Goal: Task Accomplishment & Management: Use online tool/utility

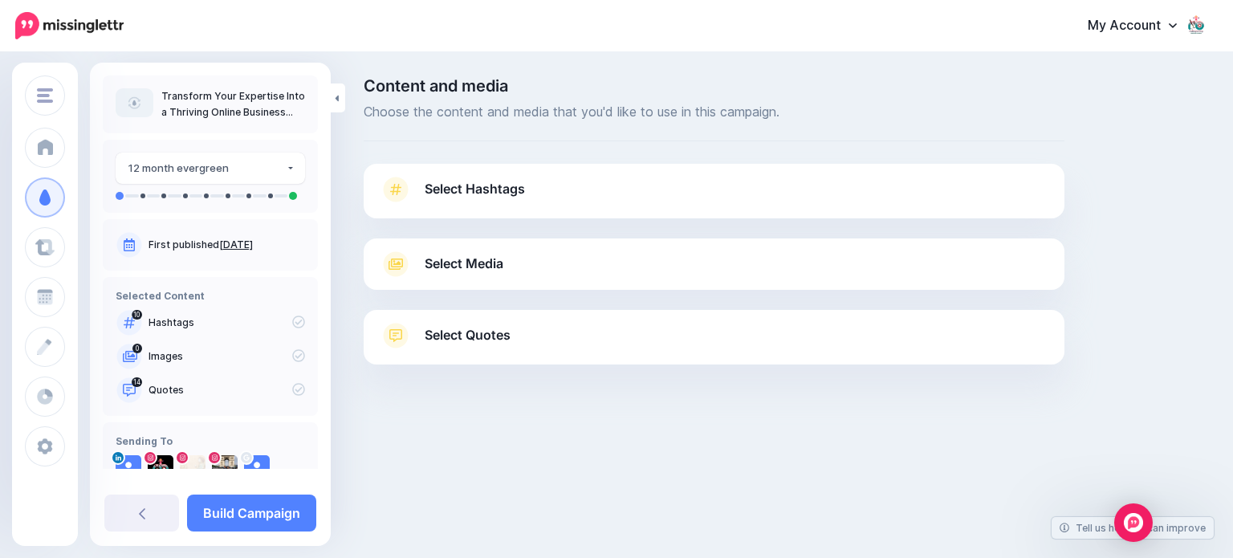
click at [444, 260] on span "Select Media" at bounding box center [464, 264] width 79 height 22
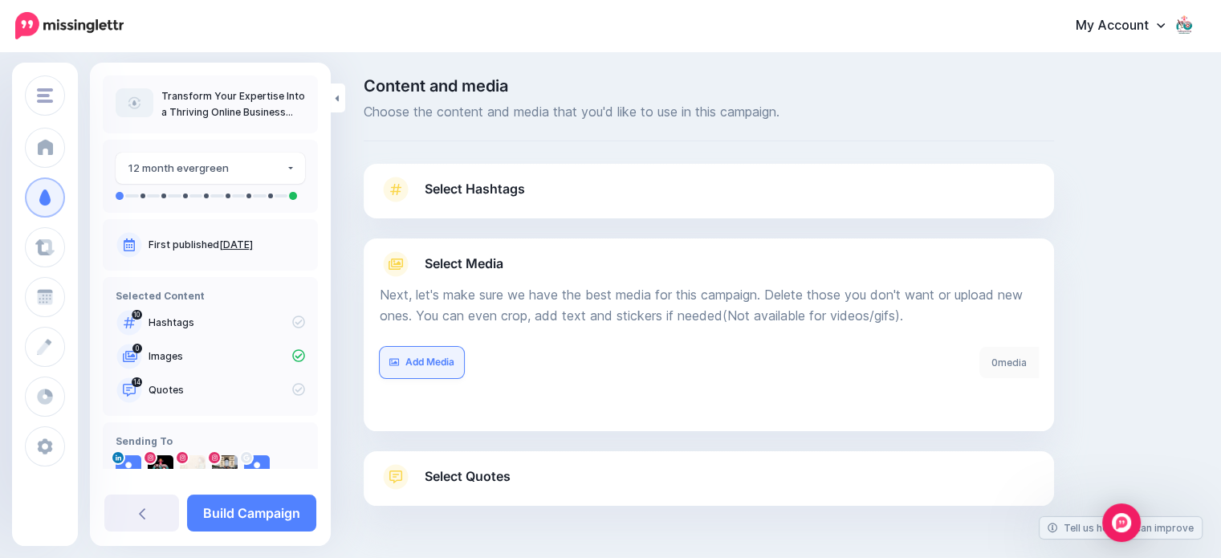
click at [435, 364] on link "Add Media" at bounding box center [422, 362] width 84 height 31
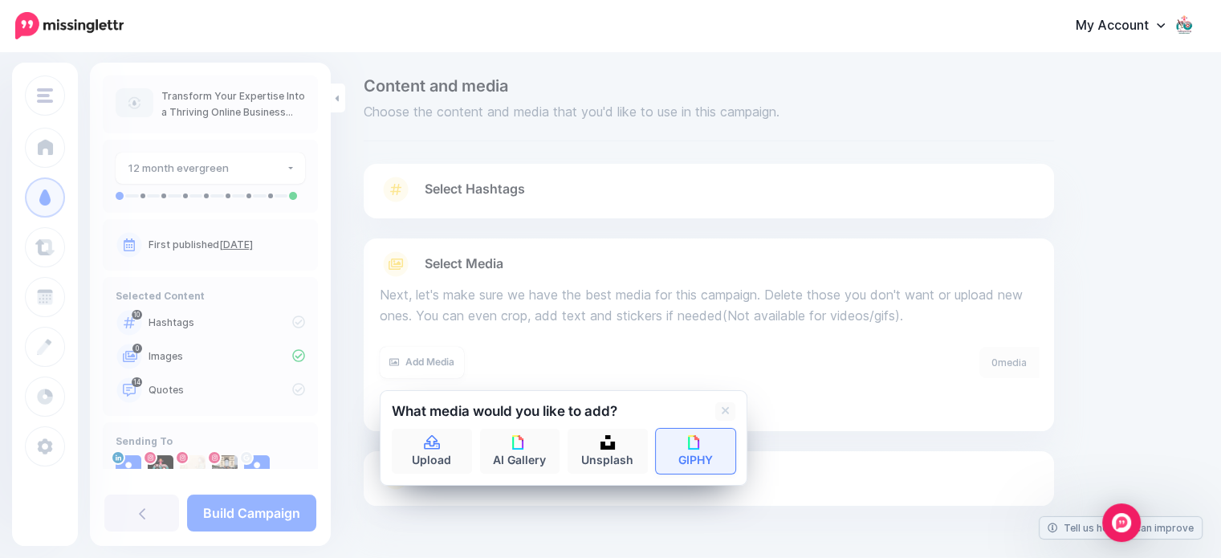
click at [703, 444] on link "GIPHY" at bounding box center [696, 451] width 80 height 45
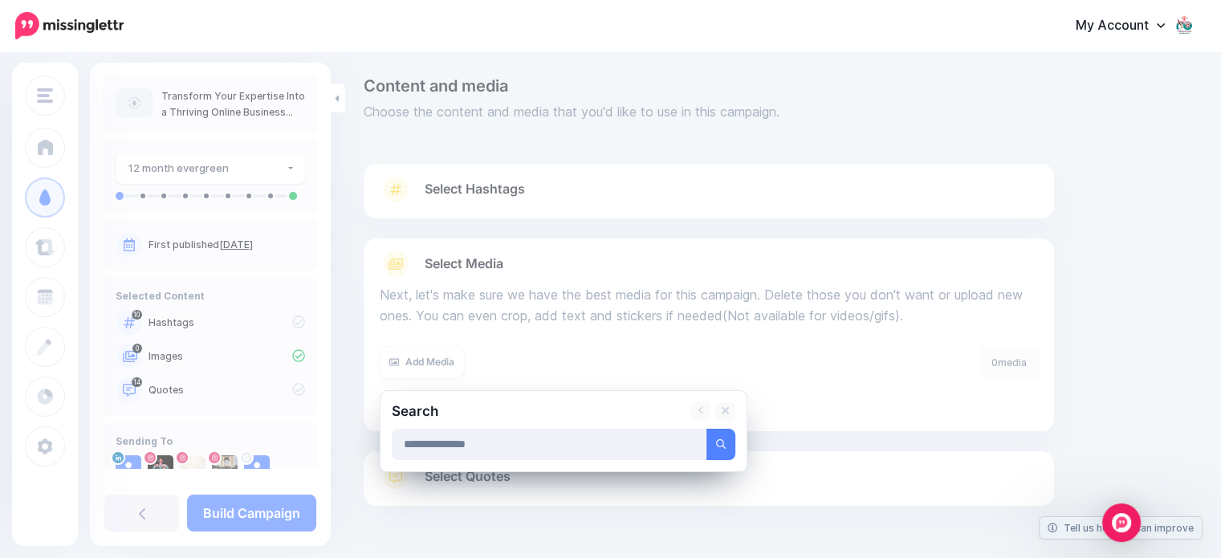
type input "**********"
click at [707, 429] on button "submit" at bounding box center [721, 444] width 29 height 31
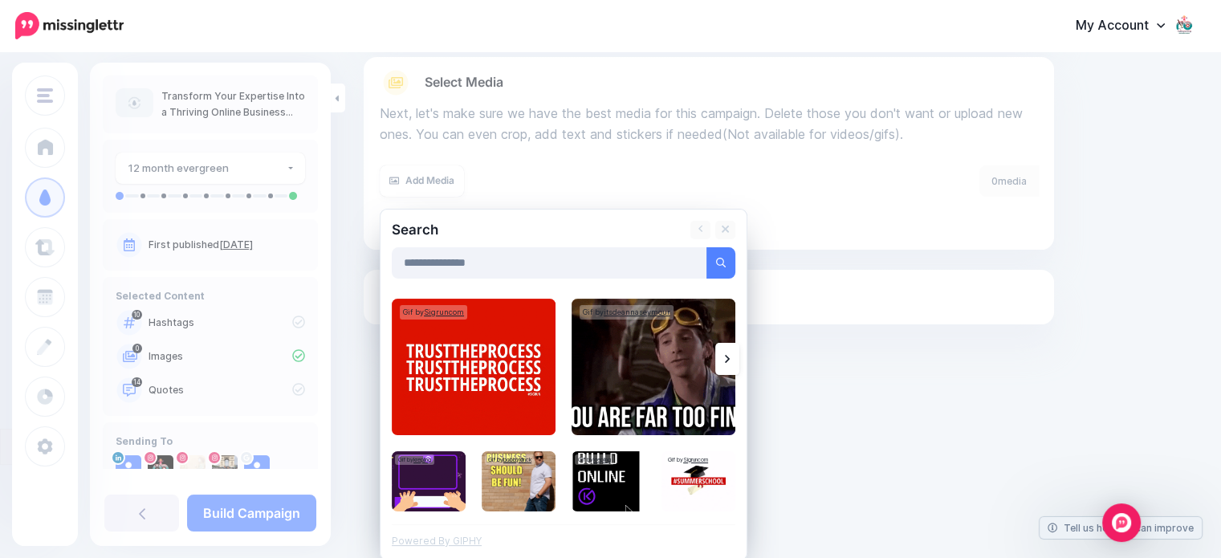
scroll to position [183, 0]
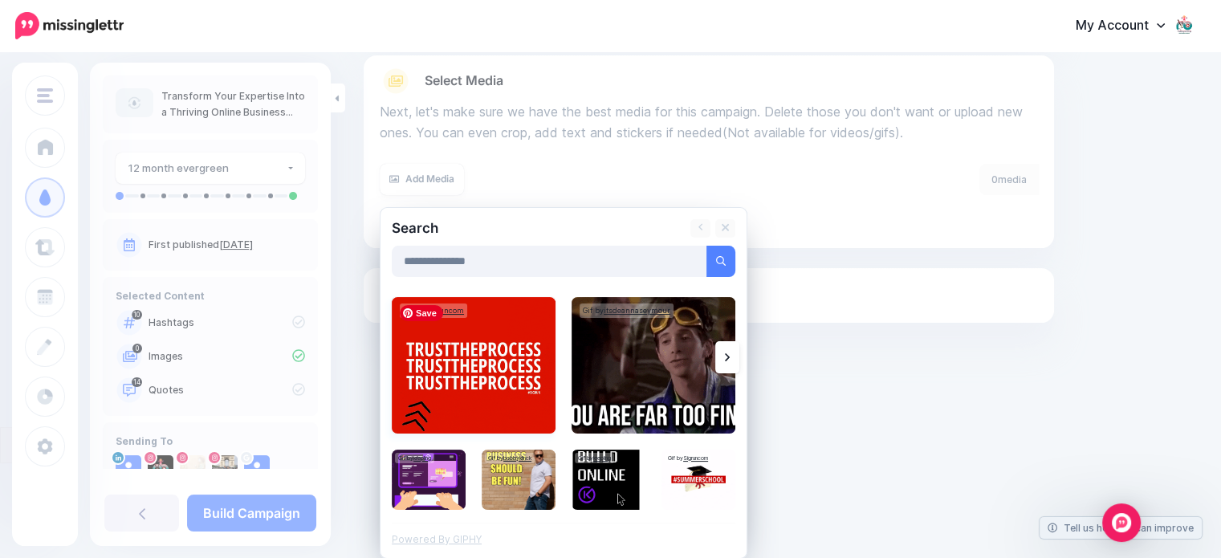
click at [438, 344] on img at bounding box center [474, 365] width 164 height 137
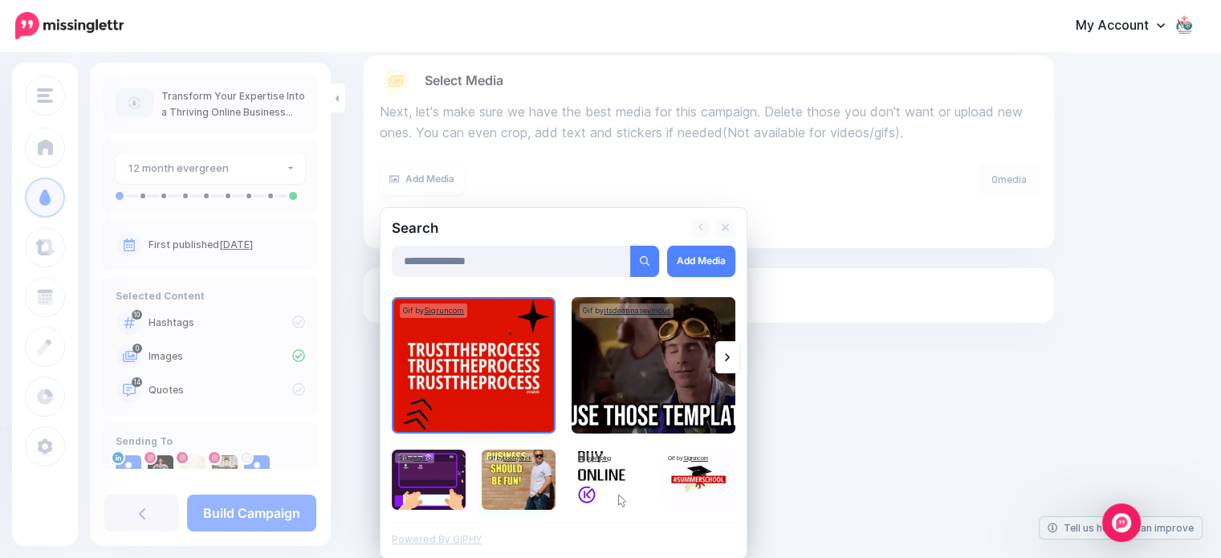
click at [515, 488] on img at bounding box center [519, 480] width 74 height 60
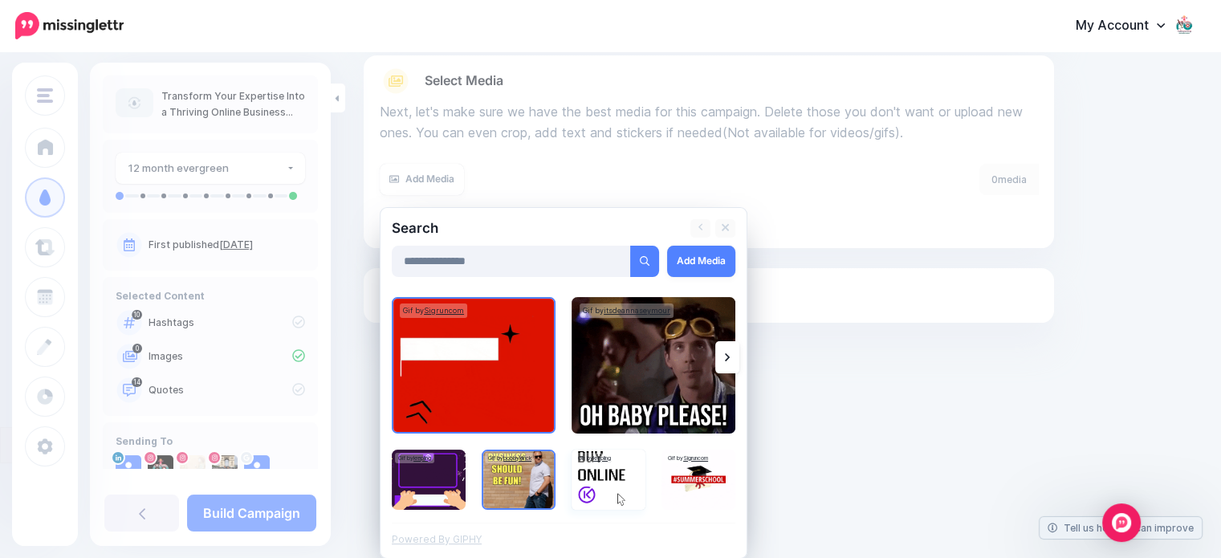
click at [599, 475] on img at bounding box center [609, 480] width 74 height 60
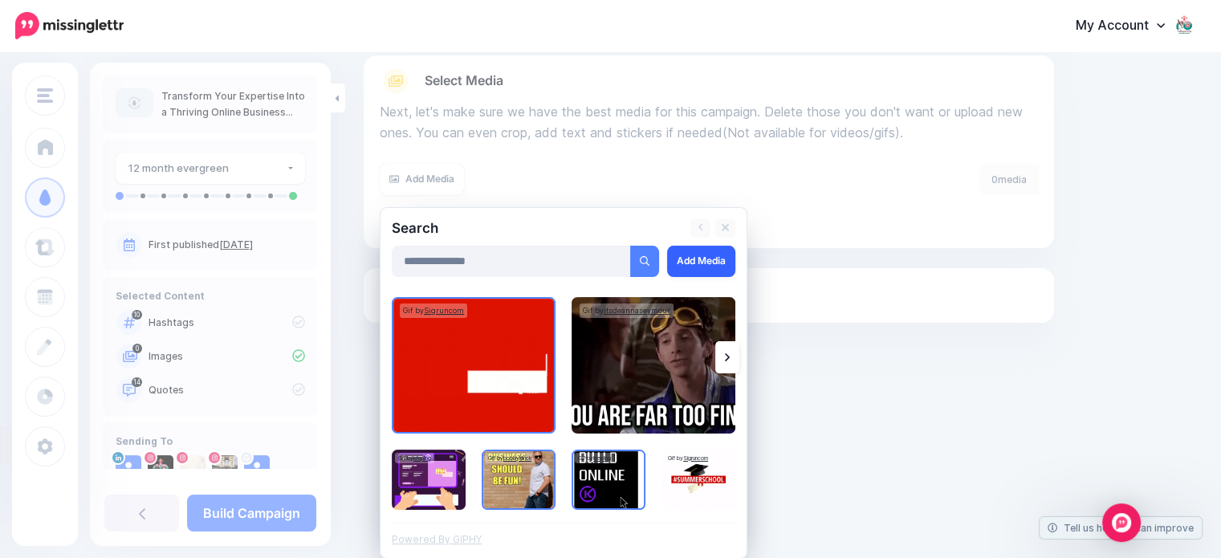
click at [701, 261] on link "Add Media" at bounding box center [701, 261] width 68 height 31
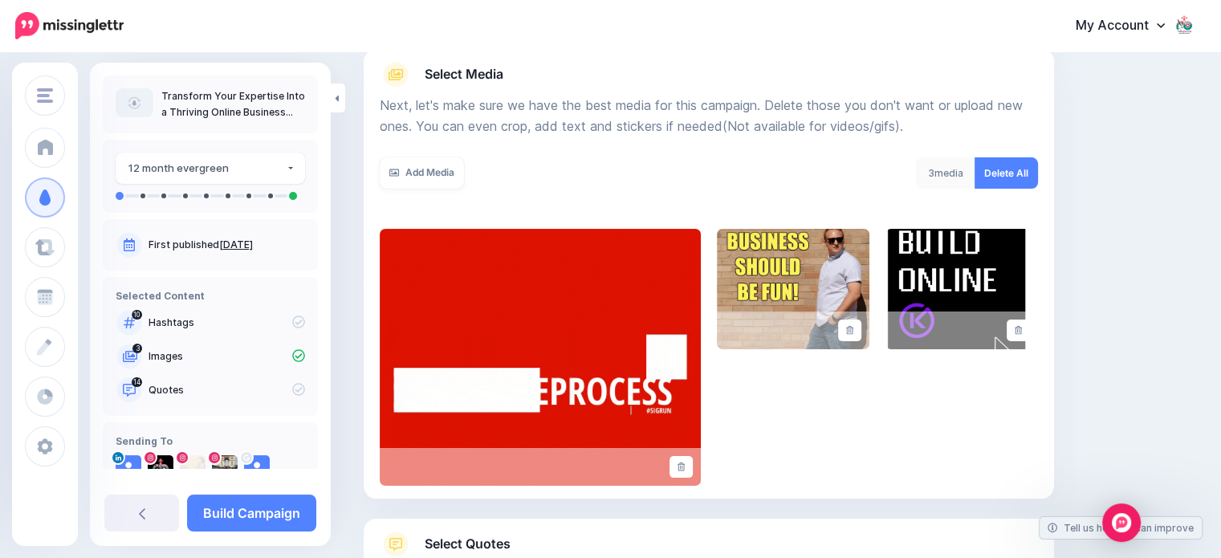
scroll to position [167, 0]
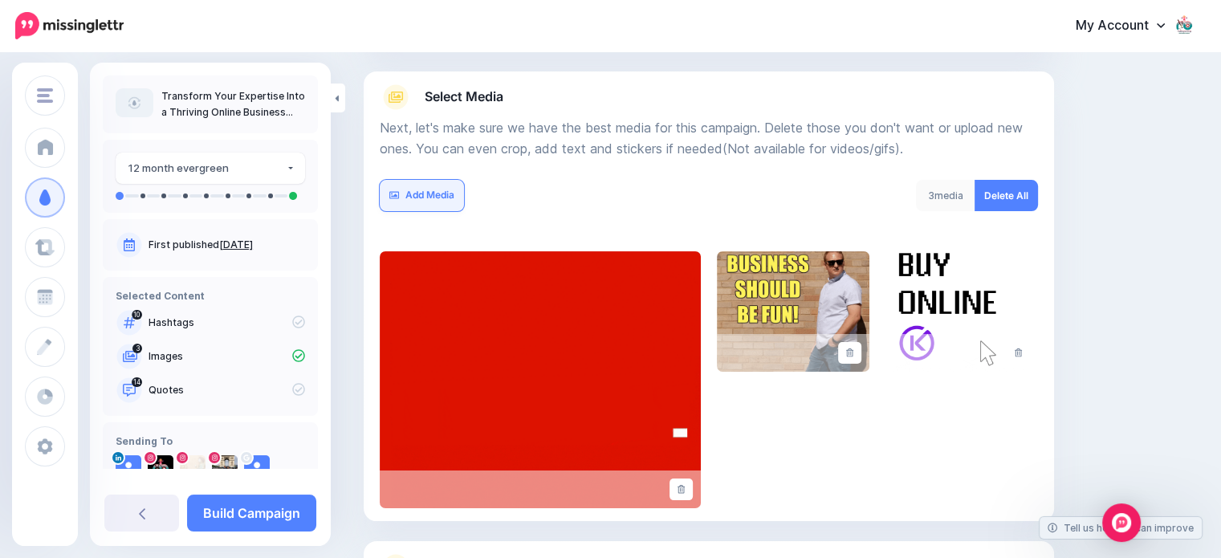
click at [413, 197] on link "Add Media" at bounding box center [422, 195] width 84 height 31
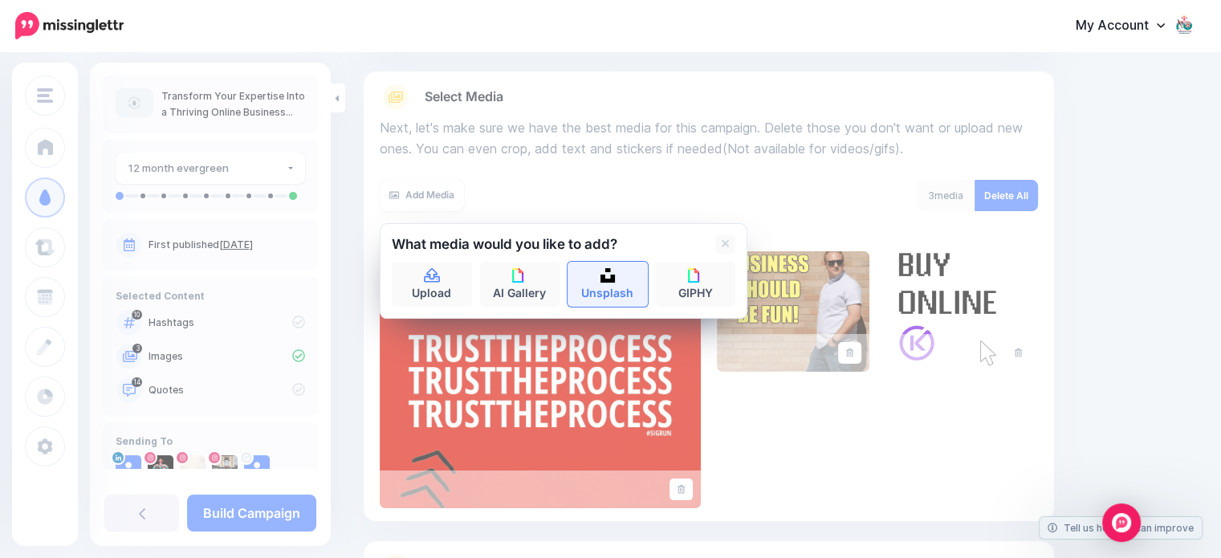
click at [597, 288] on link "Unsplash" at bounding box center [608, 284] width 80 height 45
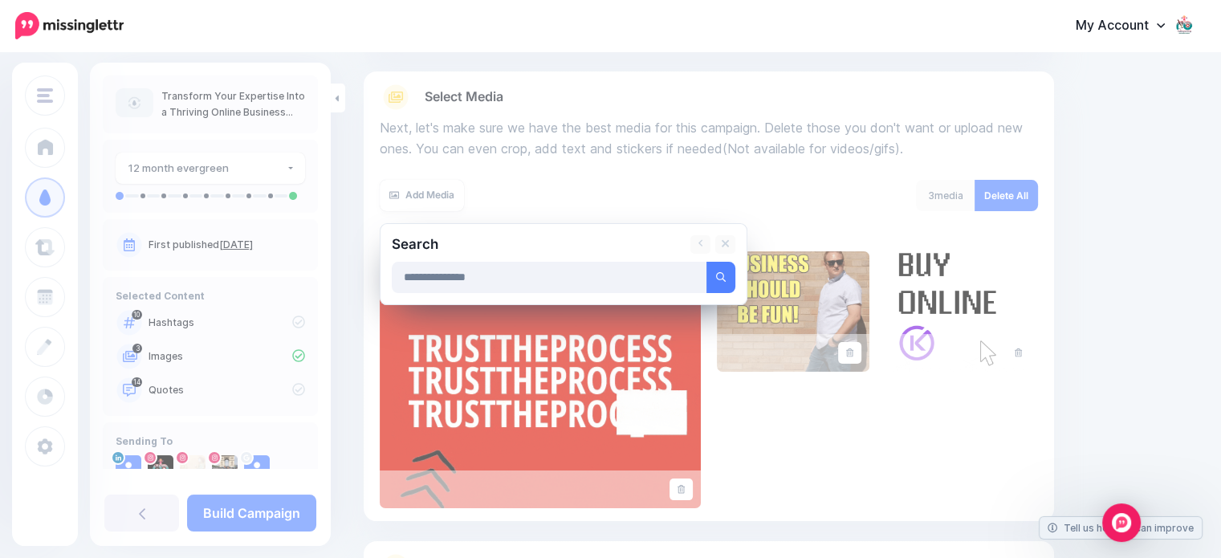
type input "**********"
click at [707, 262] on button "submit" at bounding box center [721, 277] width 29 height 31
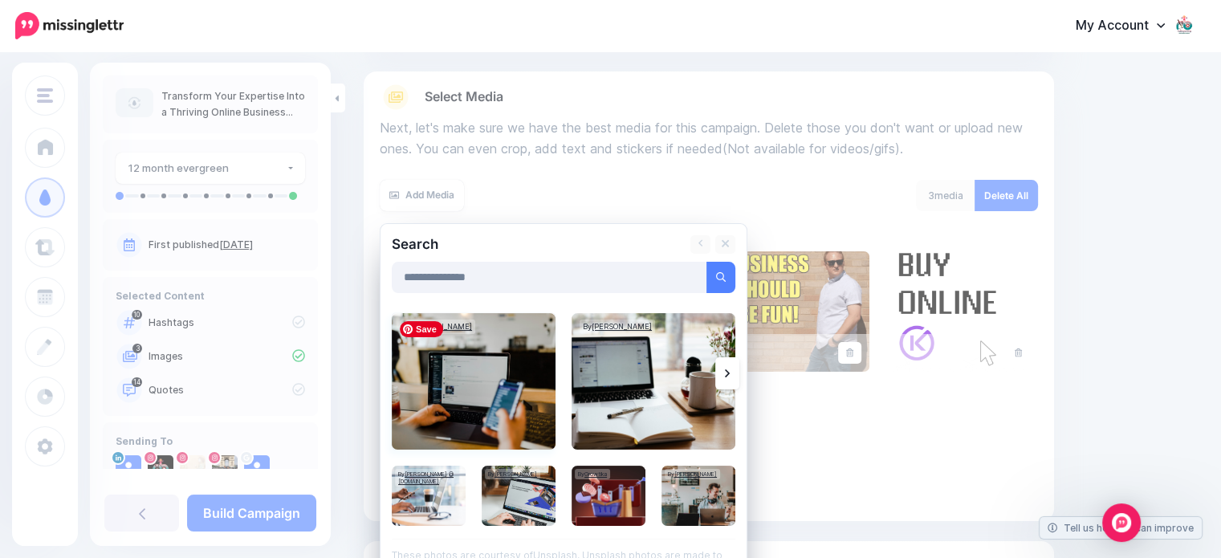
click at [453, 386] on img at bounding box center [474, 381] width 164 height 137
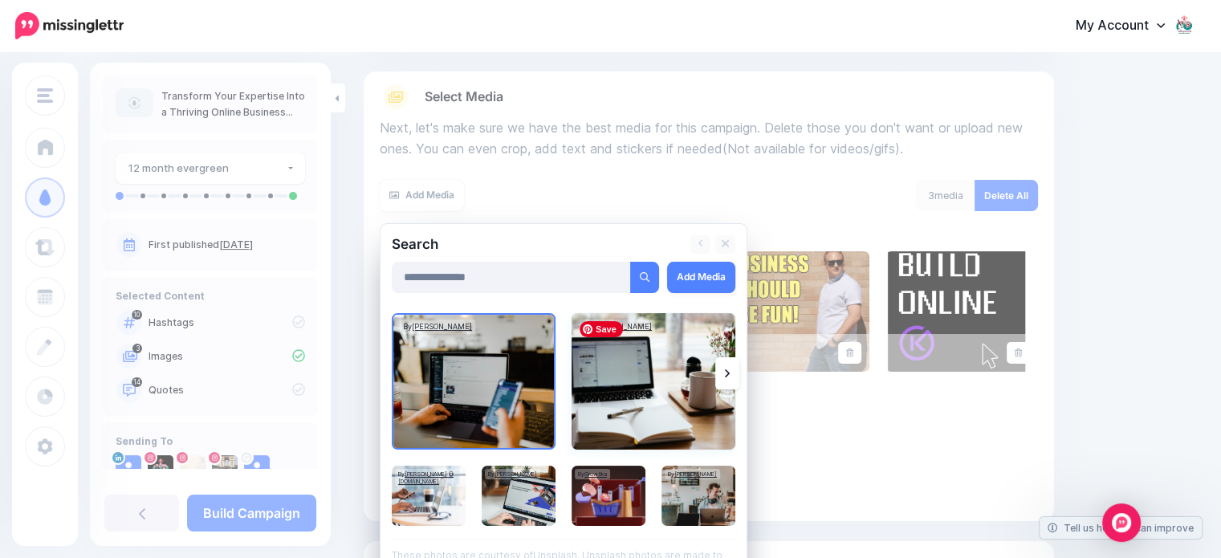
click at [659, 385] on img at bounding box center [654, 381] width 164 height 137
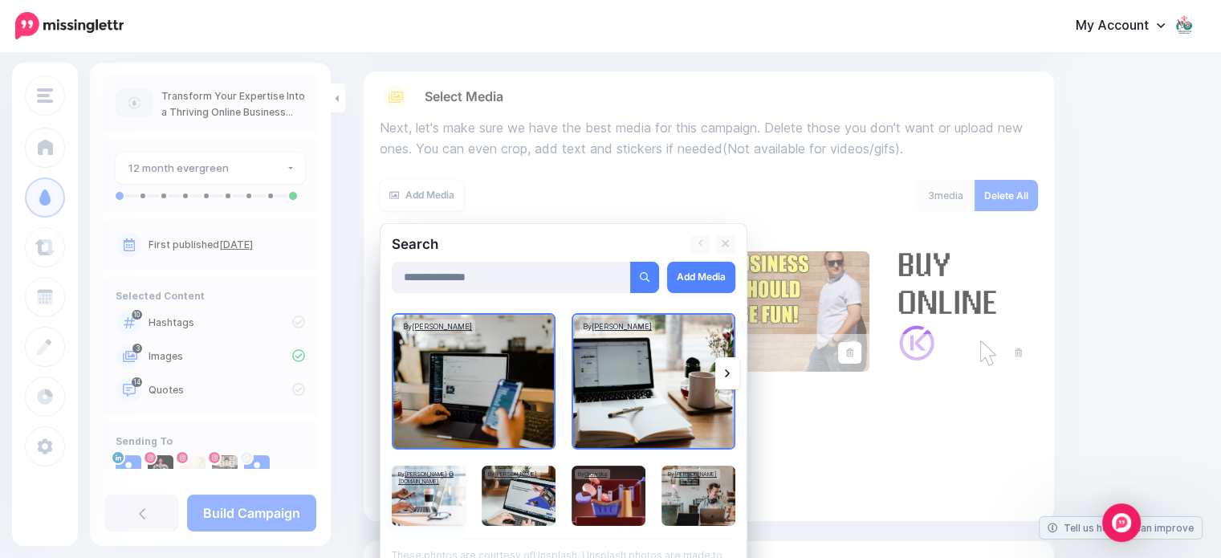
click at [418, 493] on img at bounding box center [429, 496] width 74 height 60
click at [520, 491] on img at bounding box center [519, 496] width 74 height 60
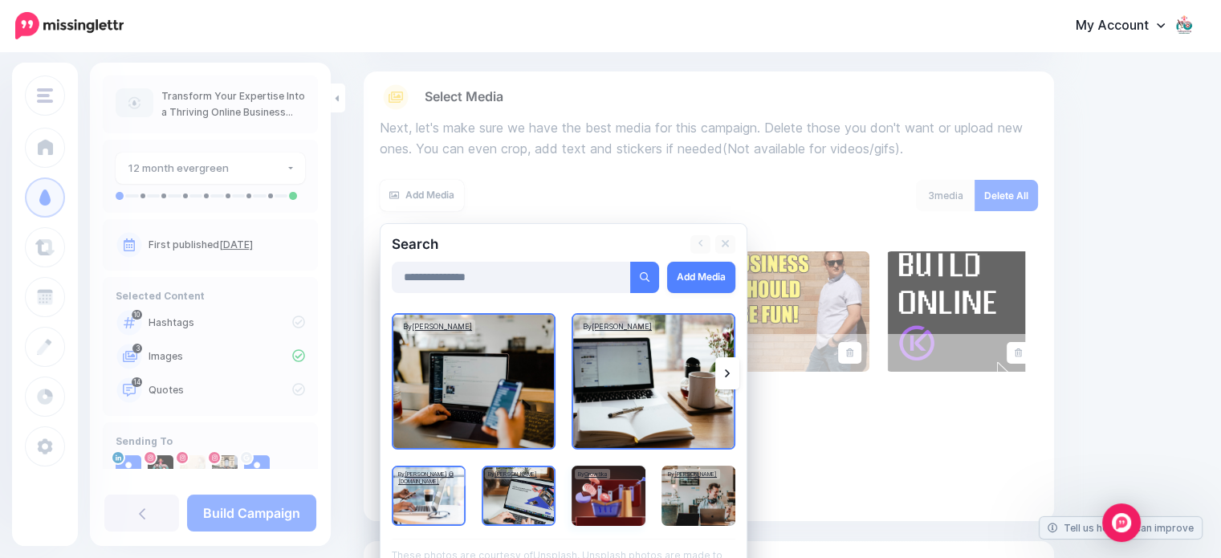
click at [613, 499] on img at bounding box center [609, 496] width 74 height 60
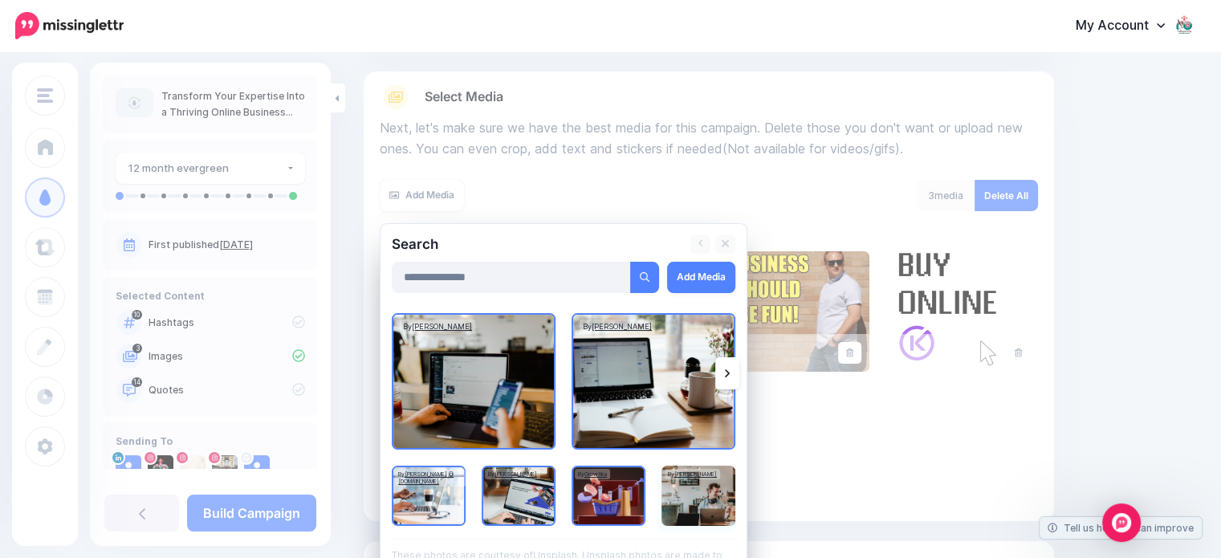
click at [712, 500] on img at bounding box center [699, 496] width 74 height 60
click at [710, 277] on link "Add Media" at bounding box center [701, 277] width 68 height 31
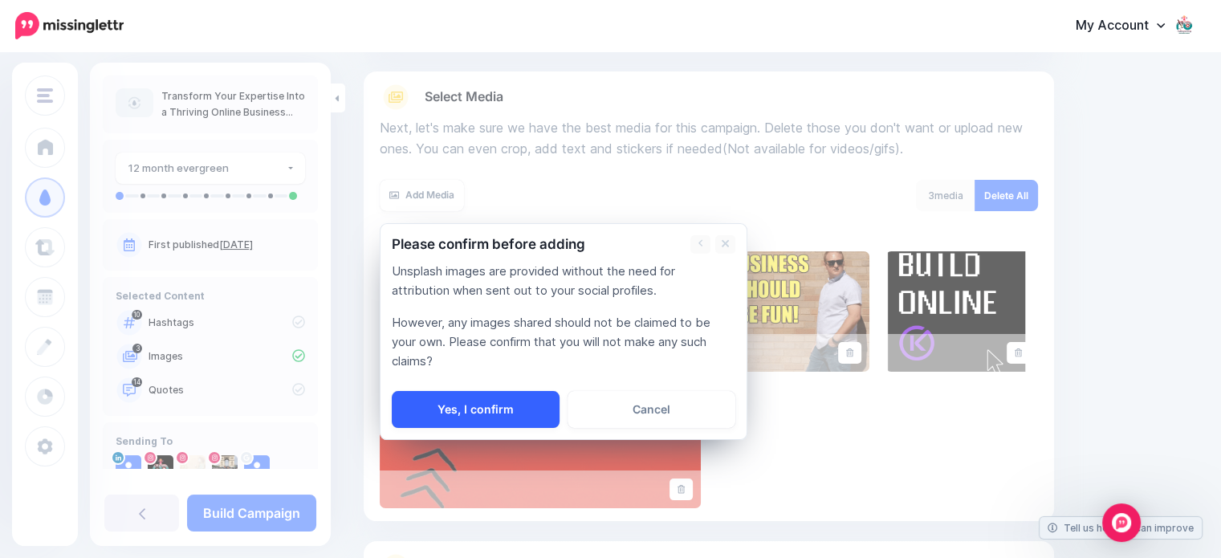
click at [475, 402] on link "Yes, I confirm" at bounding box center [476, 409] width 168 height 37
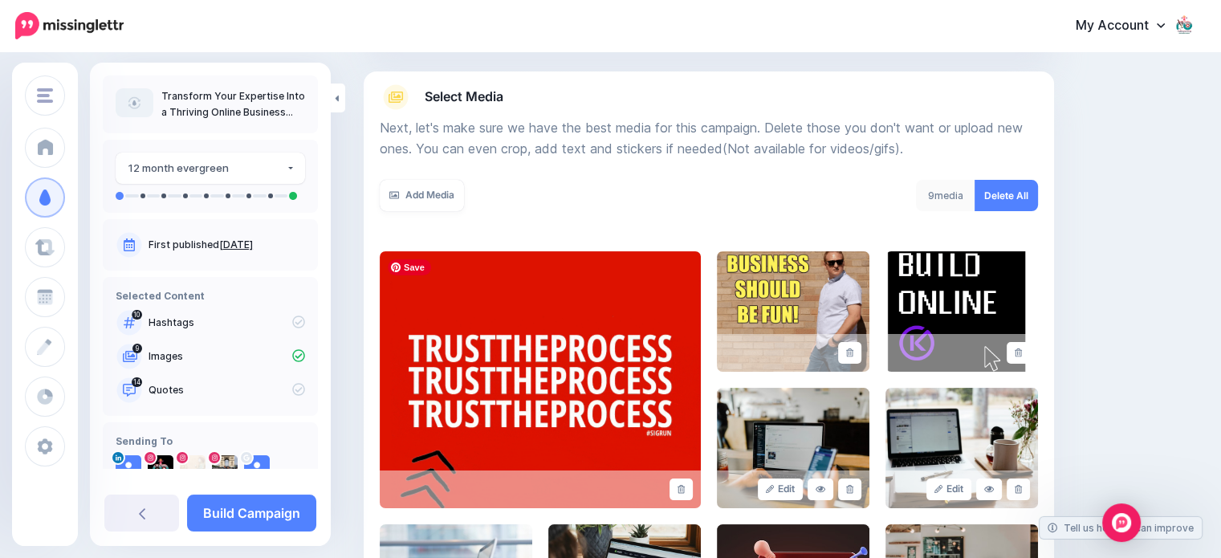
scroll to position [418, 0]
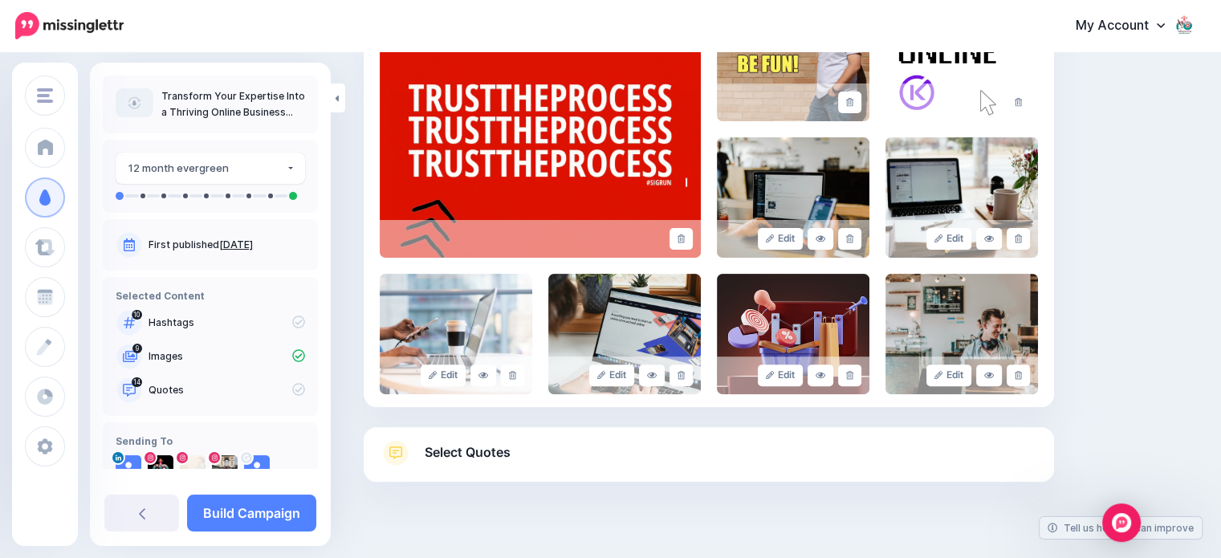
click at [454, 448] on span "Select Quotes" at bounding box center [468, 453] width 86 height 22
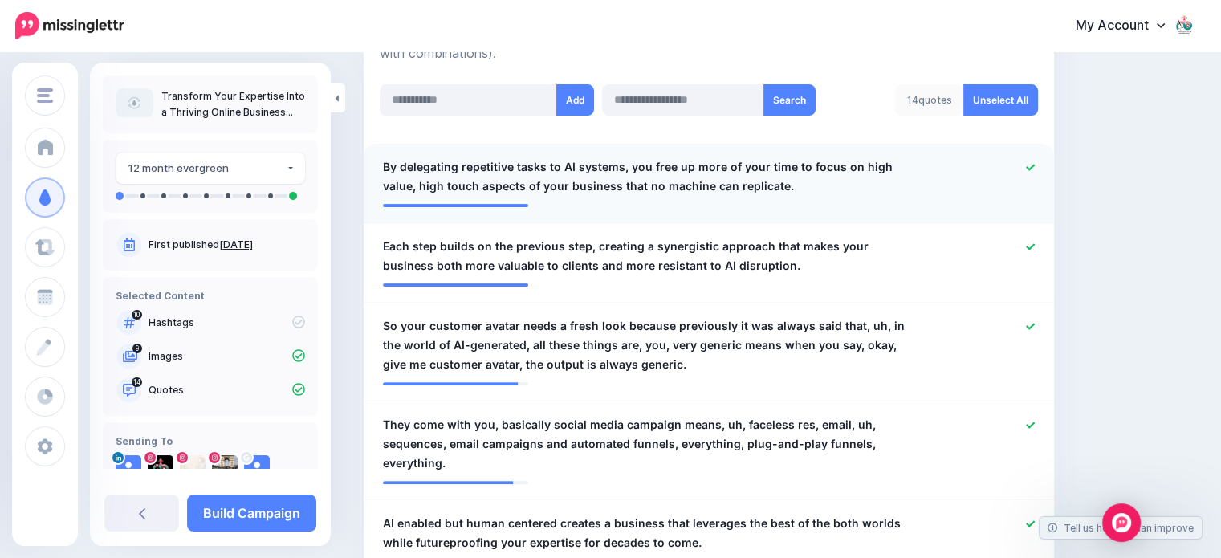
click at [385, 162] on span "By delegating repetitive tasks to AI systems, you free up more of your time to …" at bounding box center [653, 176] width 540 height 39
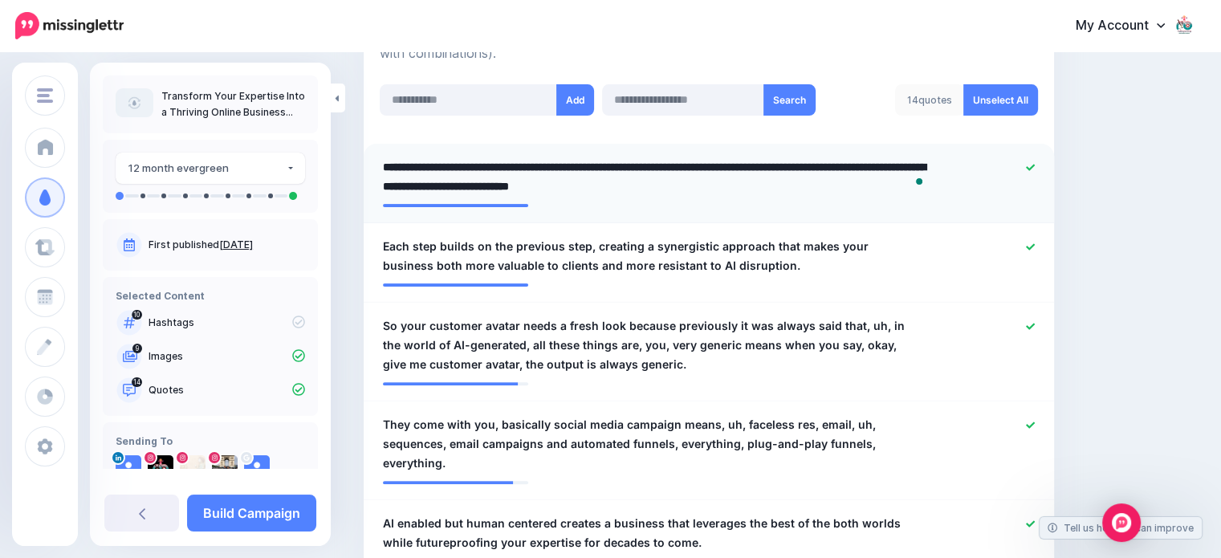
paste textarea "**********"
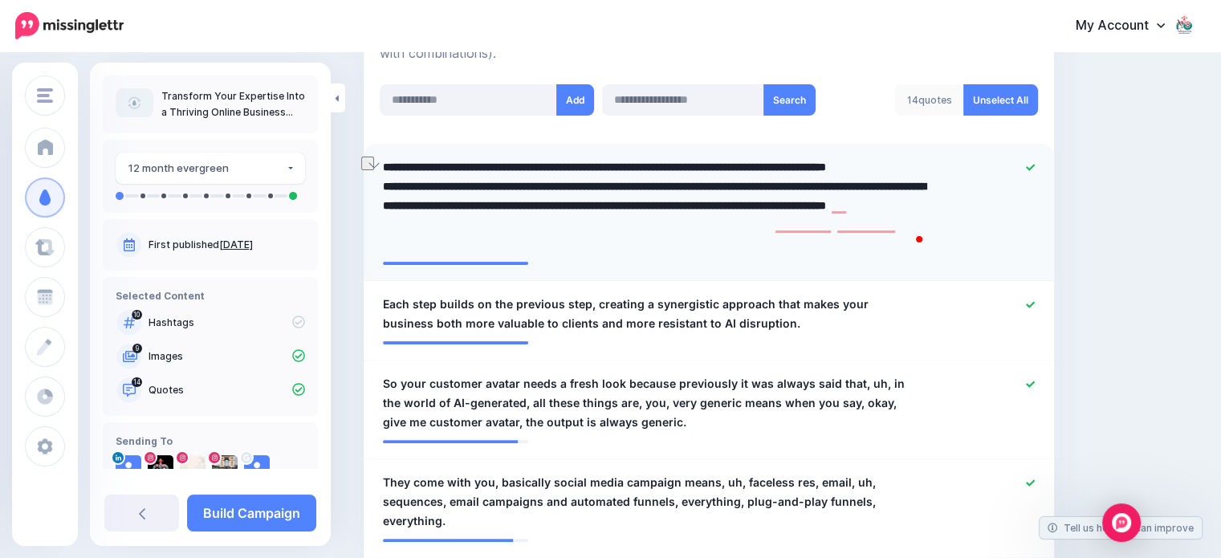
drag, startPoint x: 441, startPoint y: 163, endPoint x: 398, endPoint y: 169, distance: 43.0
click at [398, 169] on textarea "**********" at bounding box center [657, 205] width 548 height 96
type textarea "**********"
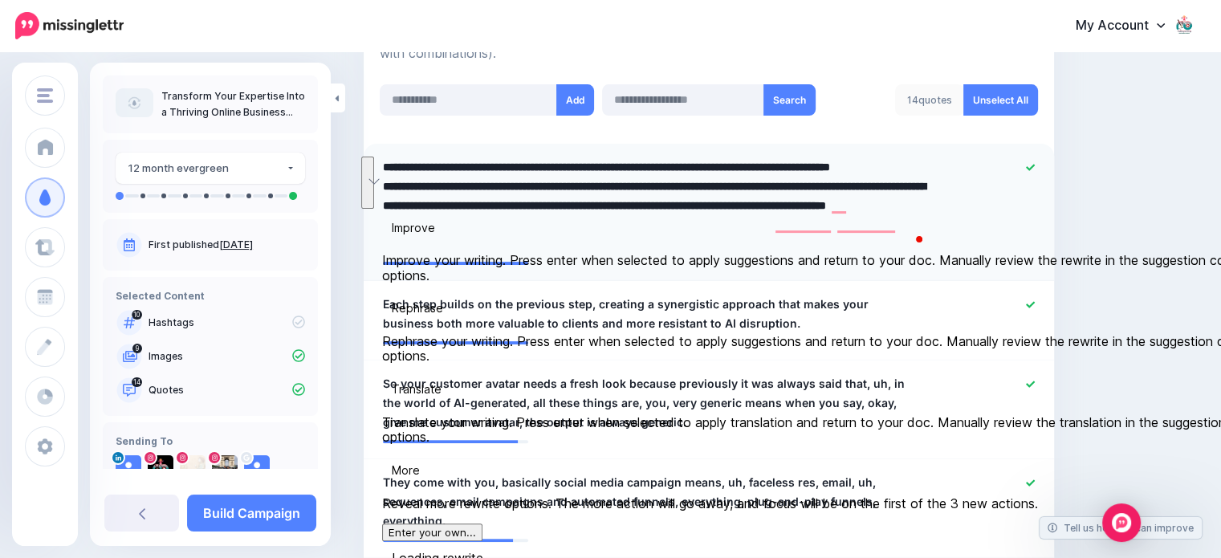
drag, startPoint x: 830, startPoint y: 203, endPoint x: 381, endPoint y: 169, distance: 450.1
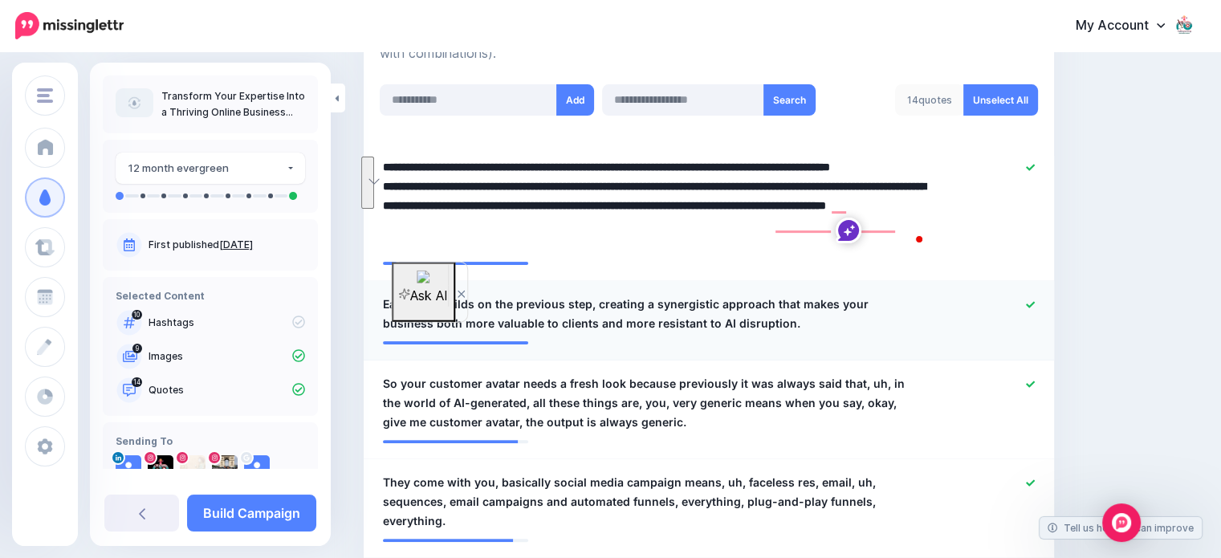
click at [382, 304] on div "**********" at bounding box center [653, 314] width 564 height 39
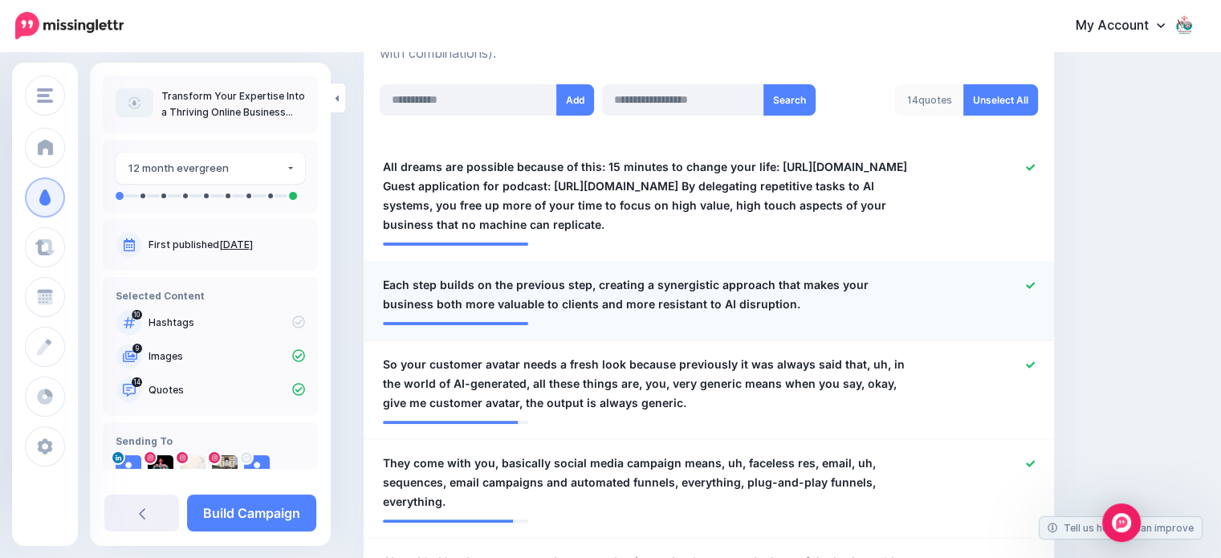
click at [388, 299] on span "Each step builds on the previous step, creating a synergistic approach that mak…" at bounding box center [653, 294] width 540 height 39
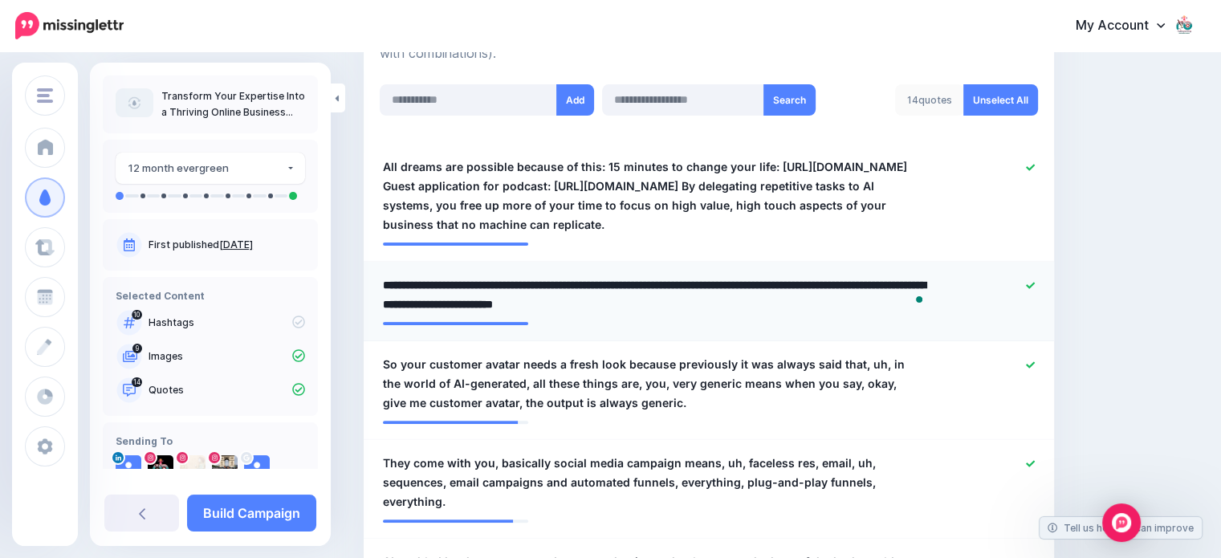
paste textarea "**********"
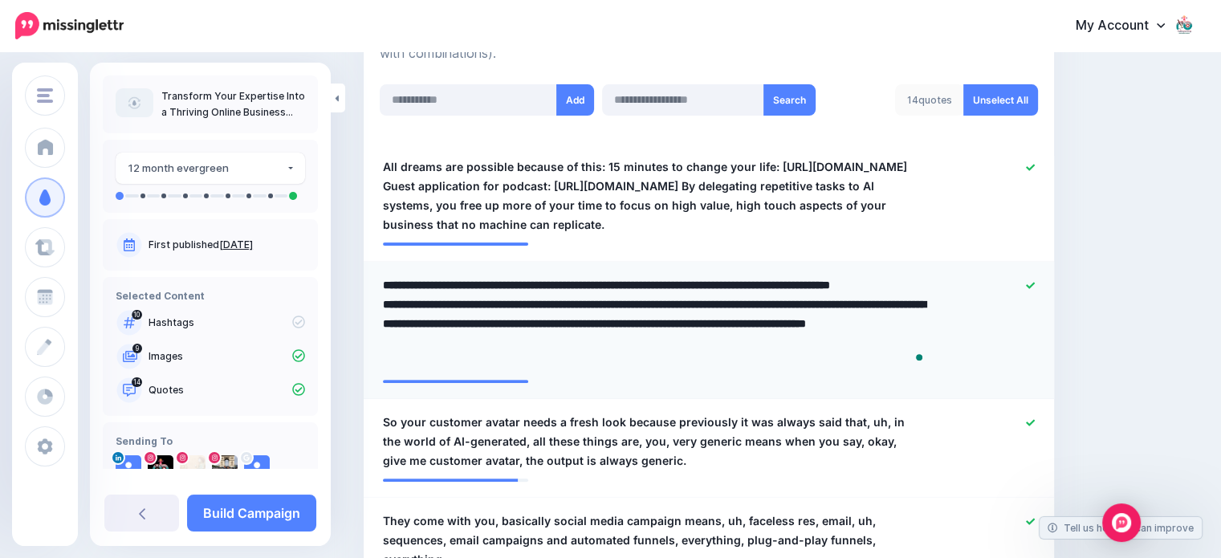
type textarea "**********"
click at [385, 442] on span "So your customer avatar needs a fresh look because previously it was always sai…" at bounding box center [653, 442] width 540 height 58
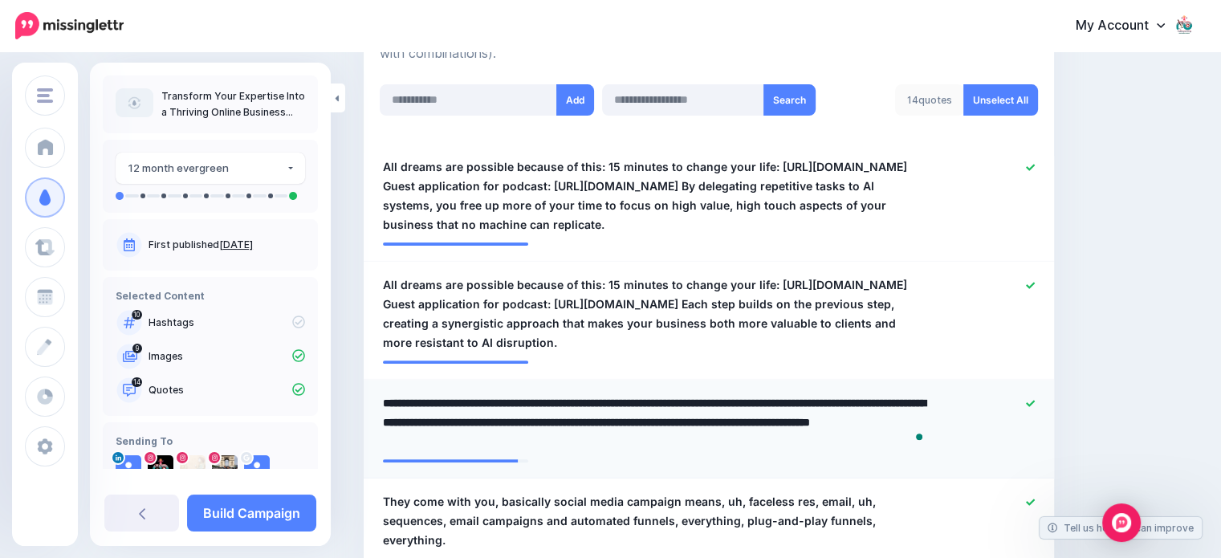
paste textarea "**********"
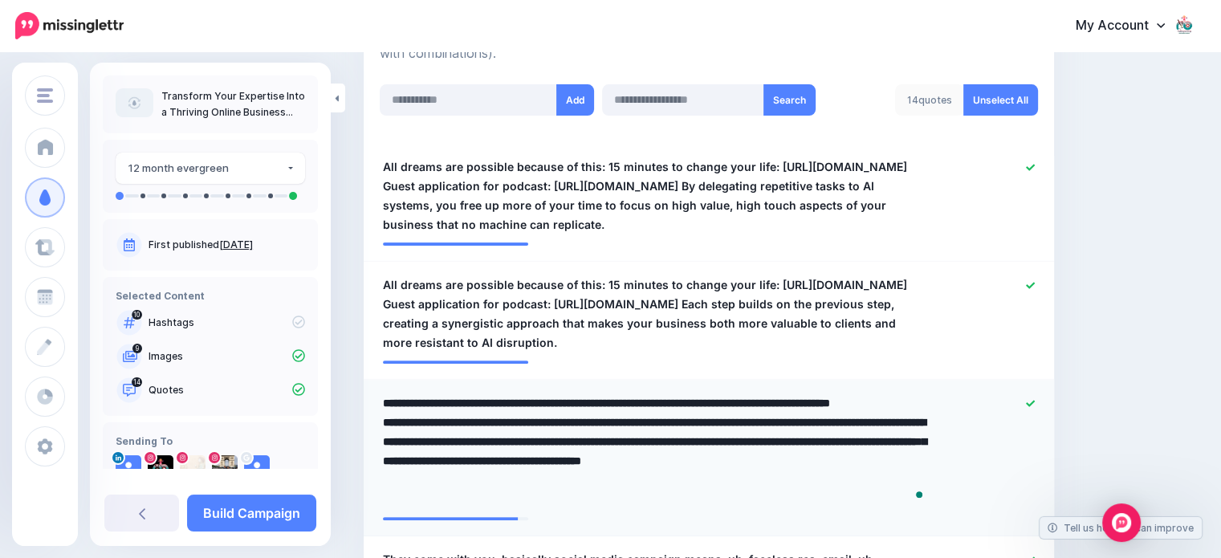
type textarea "**********"
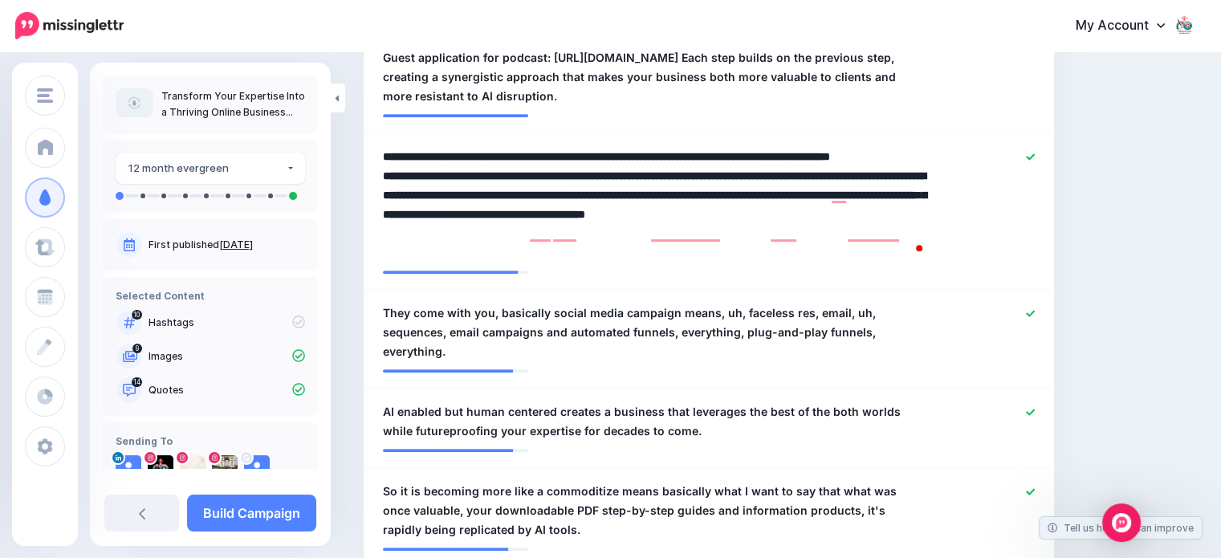
scroll to position [728, 0]
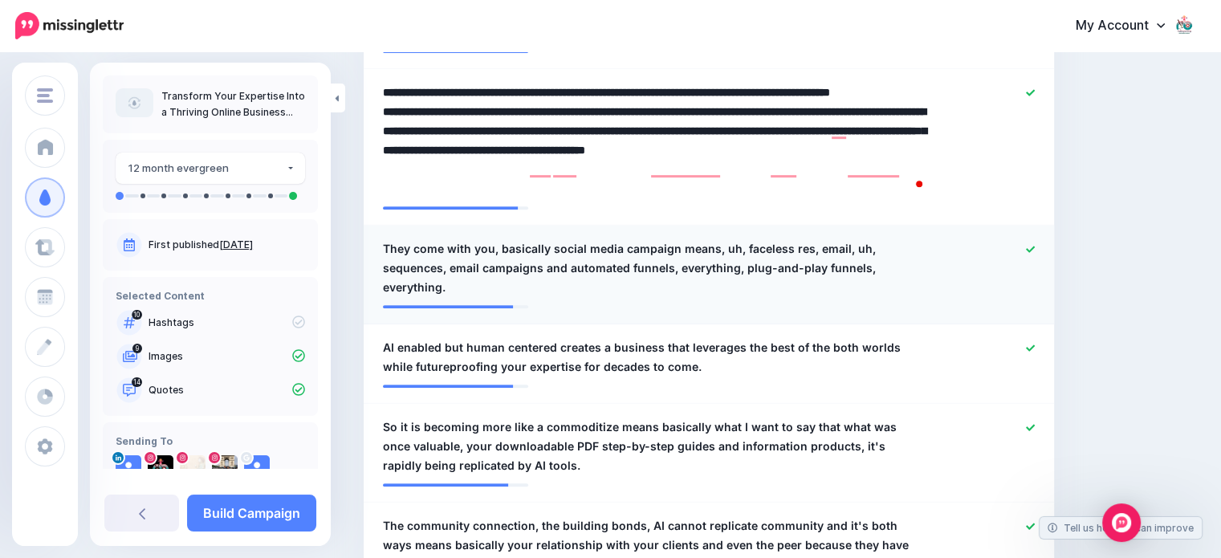
drag, startPoint x: 388, startPoint y: 280, endPoint x: 426, endPoint y: 272, distance: 38.6
click at [392, 280] on span "They come with you, basically social media campaign means, uh, faceless res, em…" at bounding box center [653, 268] width 540 height 58
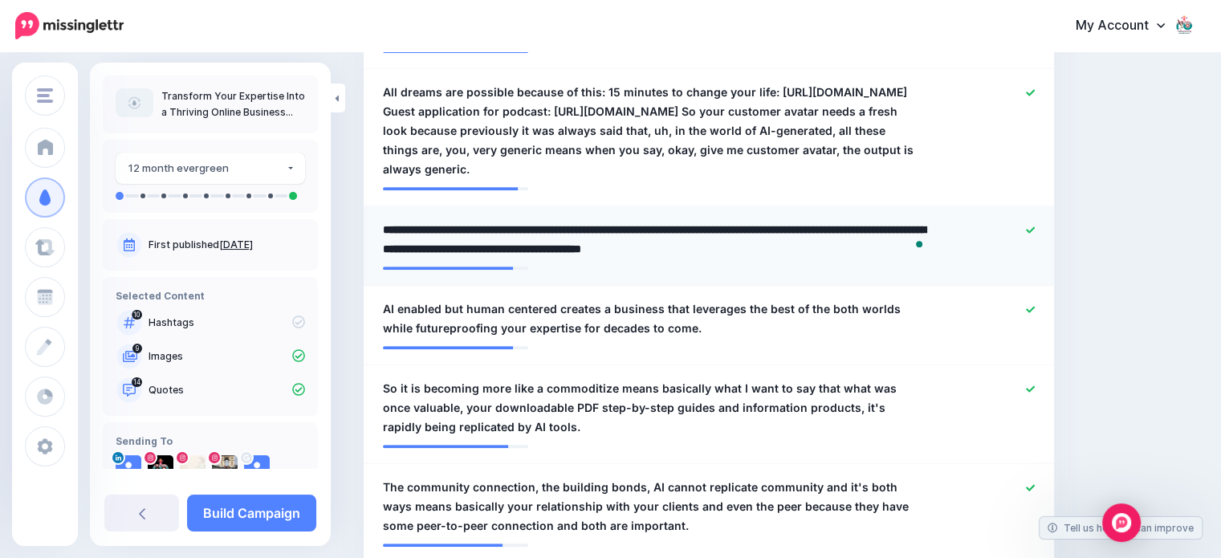
paste textarea "**********"
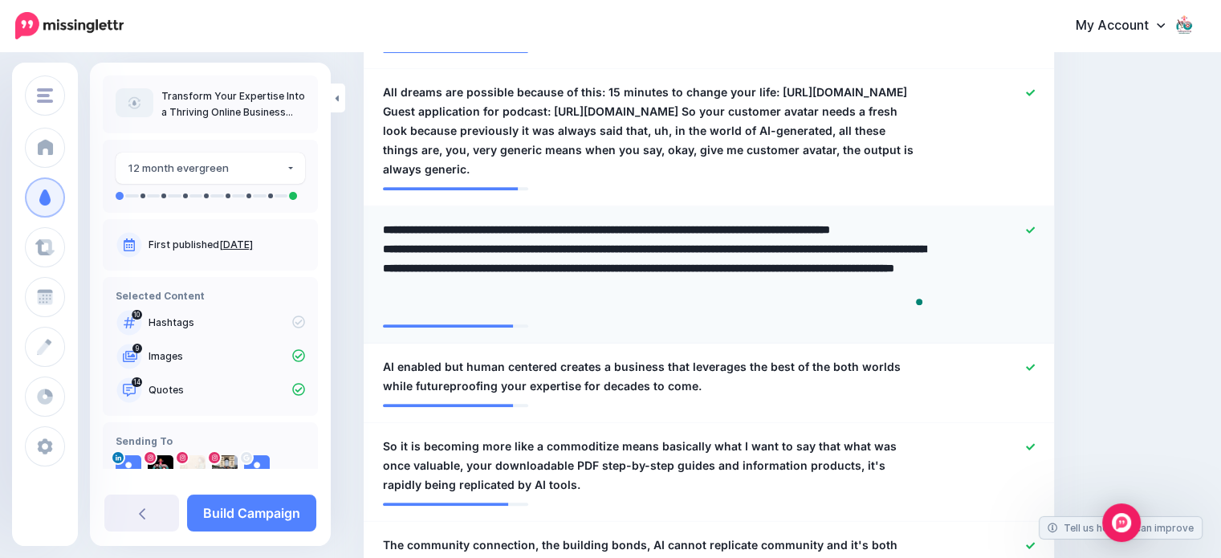
type textarea "**********"
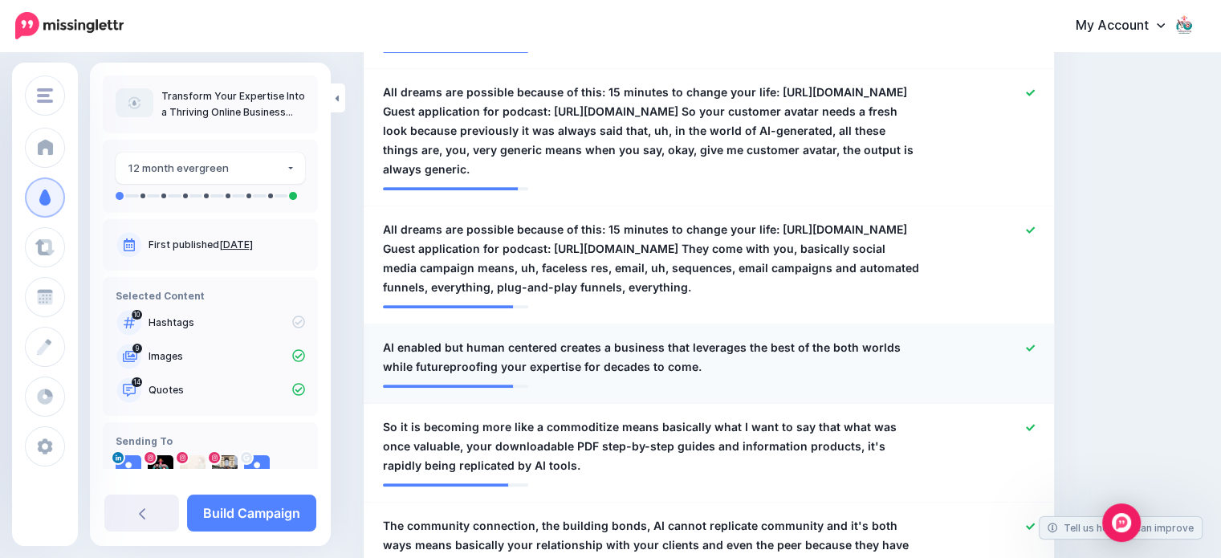
drag, startPoint x: 388, startPoint y: 400, endPoint x: 400, endPoint y: 397, distance: 12.3
click at [389, 377] on span "AI enabled but human centered creates a business that leverages the best of the…" at bounding box center [653, 357] width 540 height 39
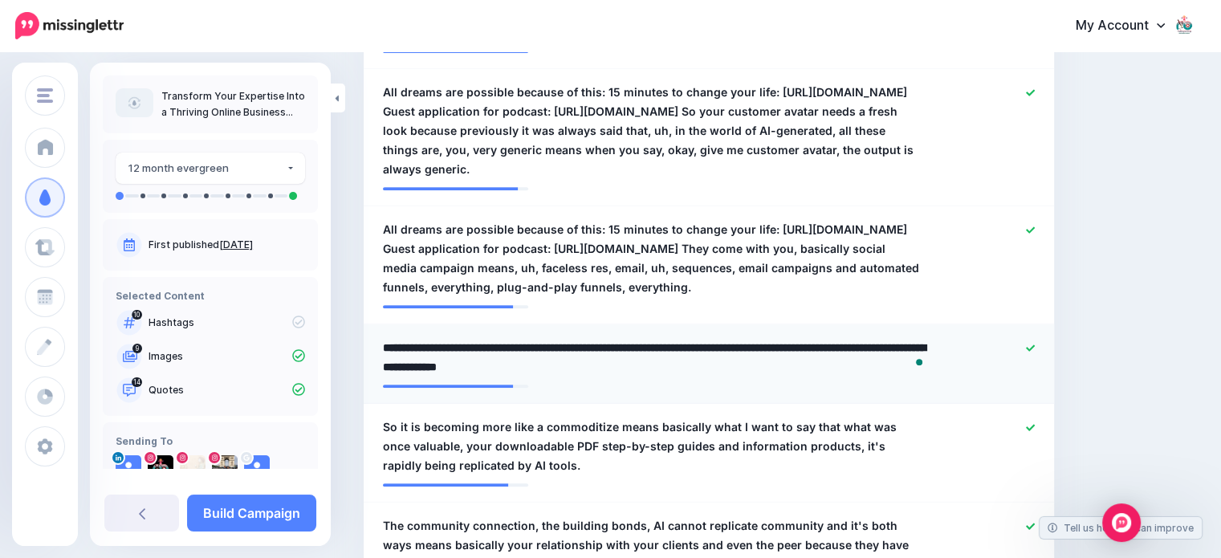
paste textarea "**********"
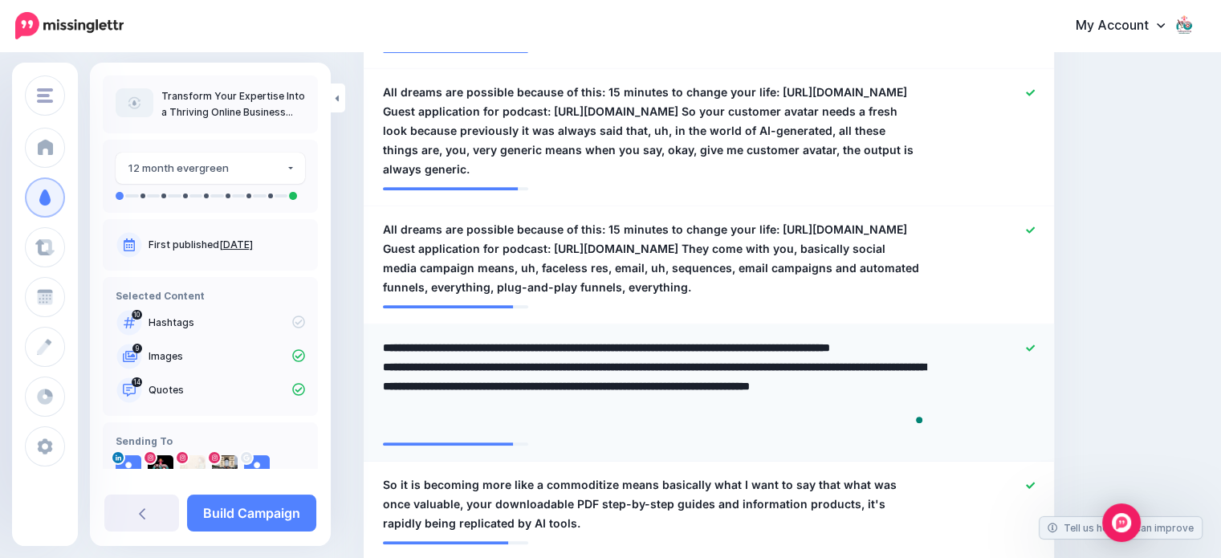
type textarea "**********"
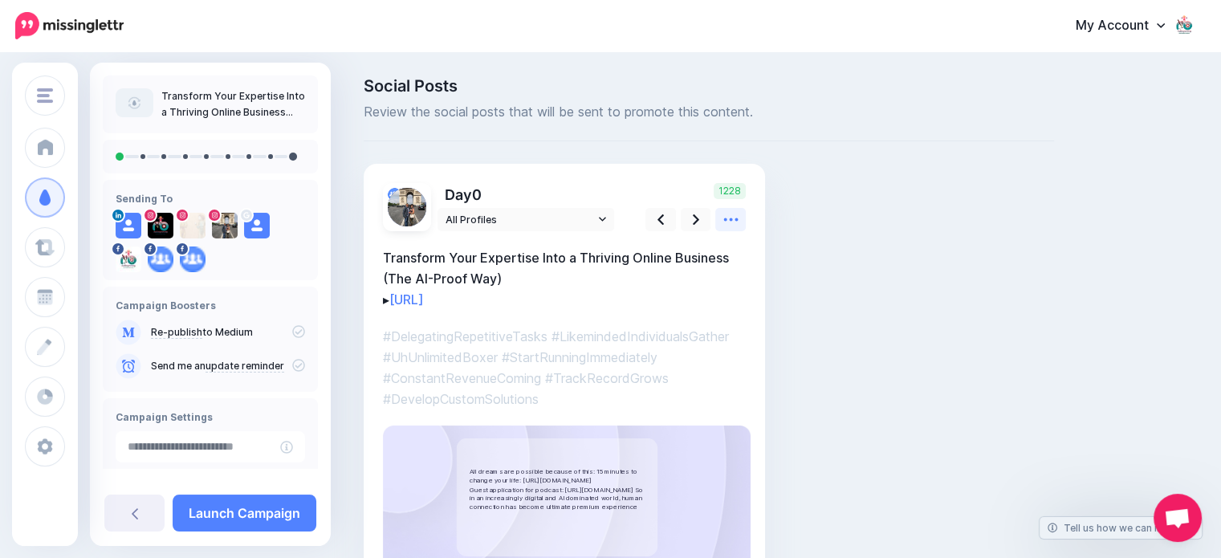
click at [730, 221] on icon at bounding box center [731, 219] width 17 height 17
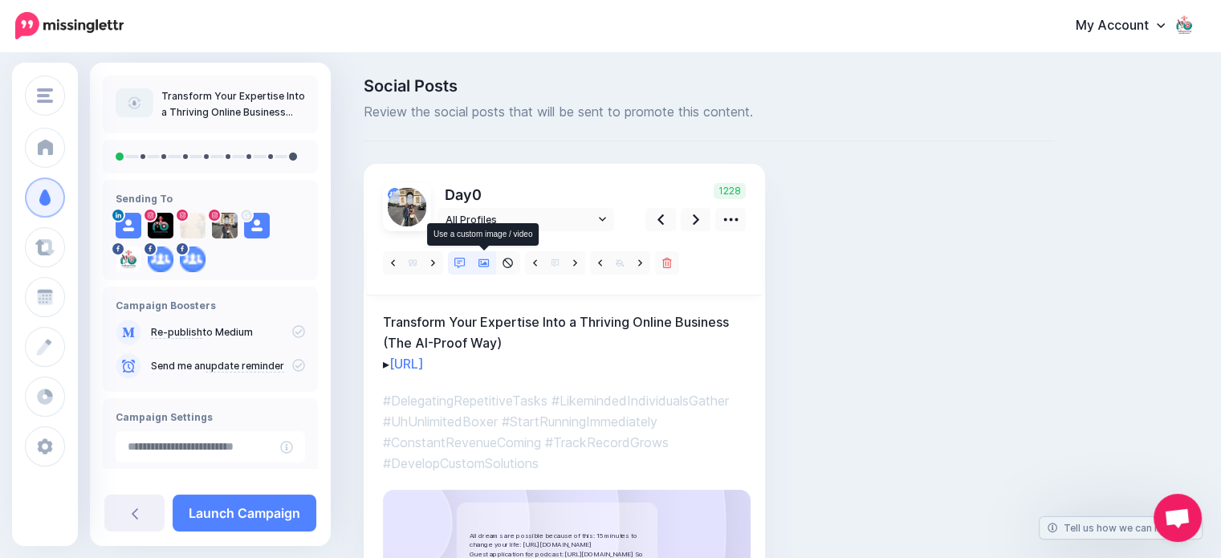
click at [485, 261] on icon at bounding box center [484, 263] width 11 height 11
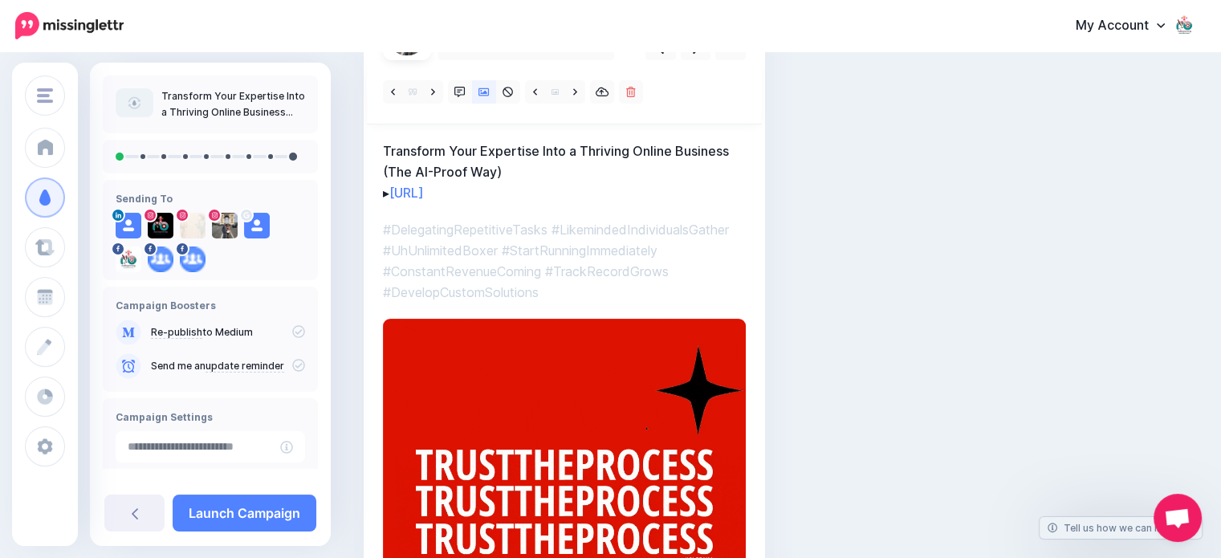
scroll to position [203, 0]
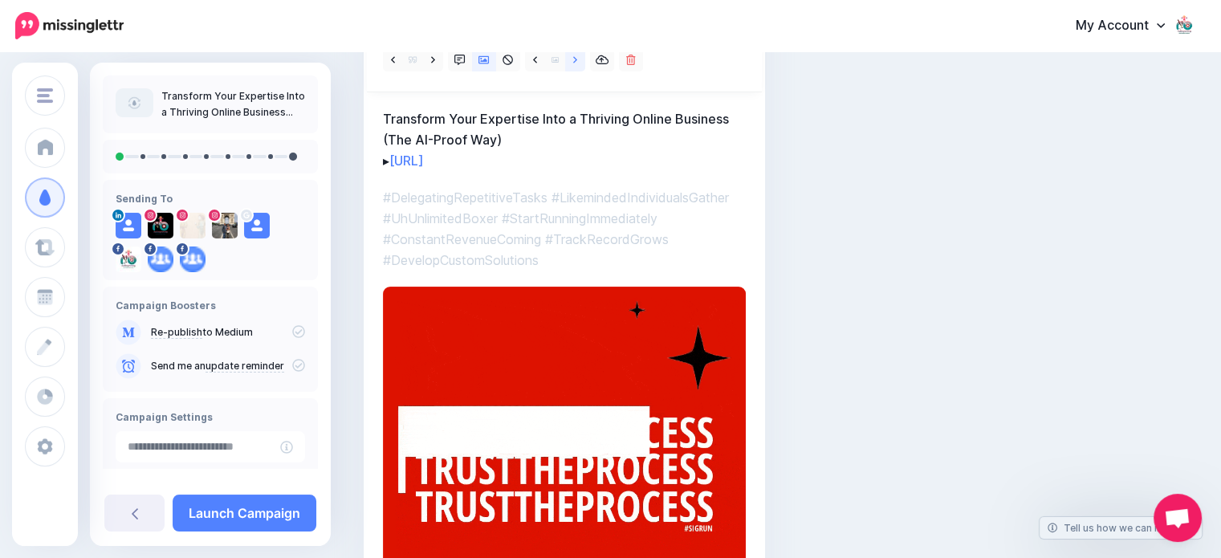
click at [573, 62] on icon at bounding box center [575, 59] width 4 height 6
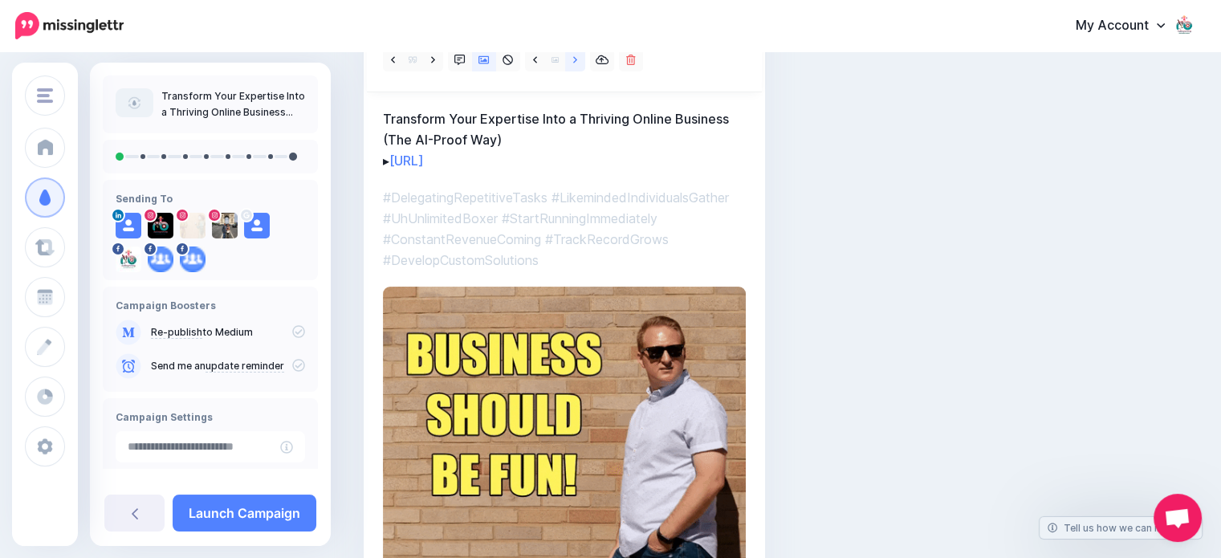
click at [573, 62] on icon at bounding box center [575, 59] width 4 height 6
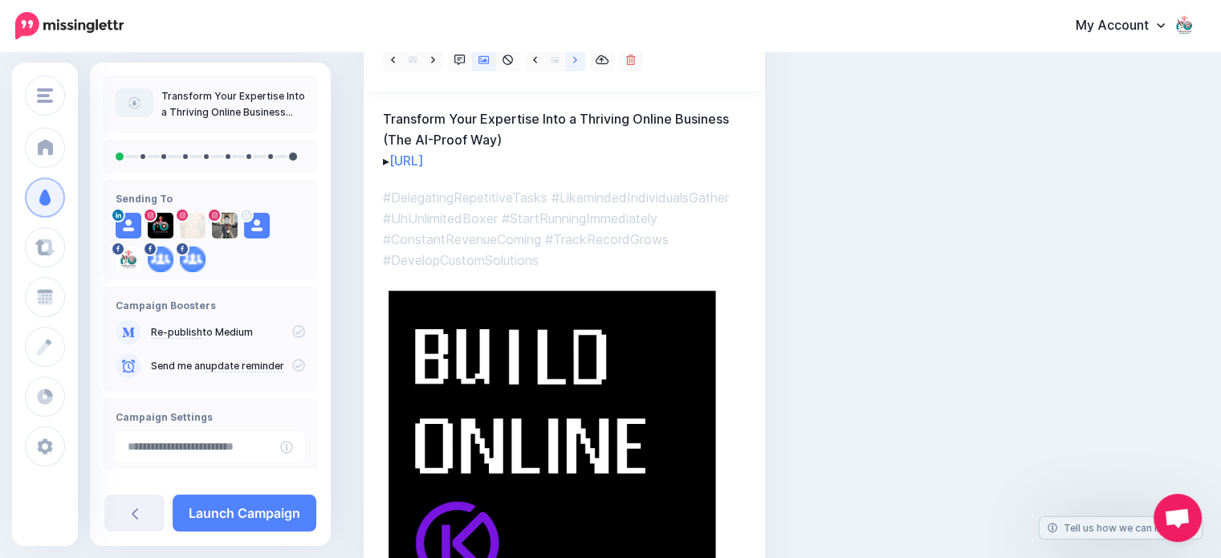
click at [573, 62] on icon at bounding box center [575, 59] width 4 height 6
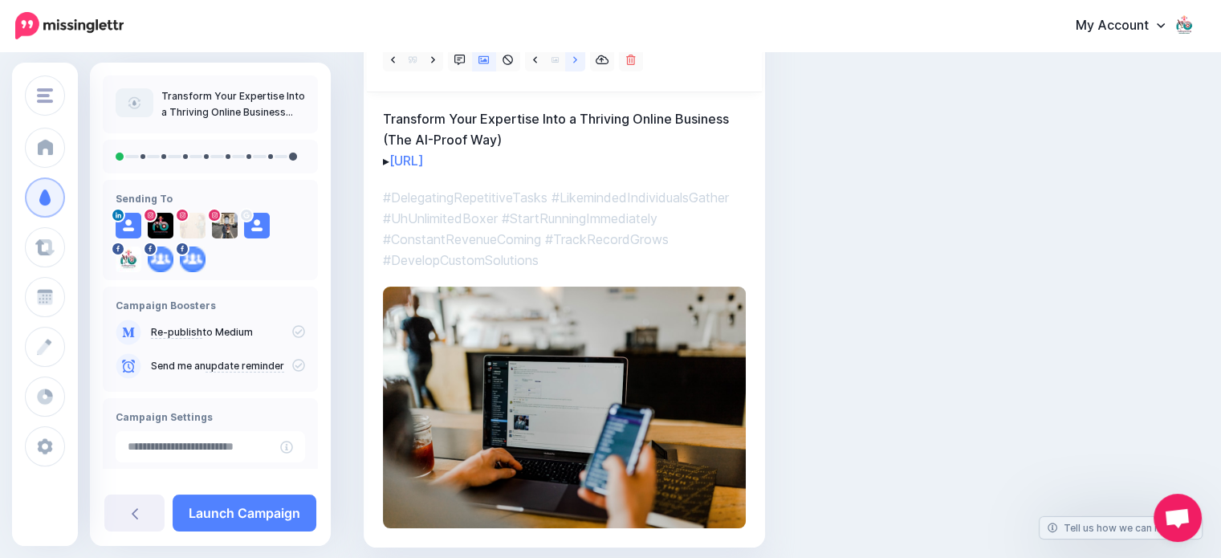
click at [573, 62] on icon at bounding box center [575, 59] width 4 height 6
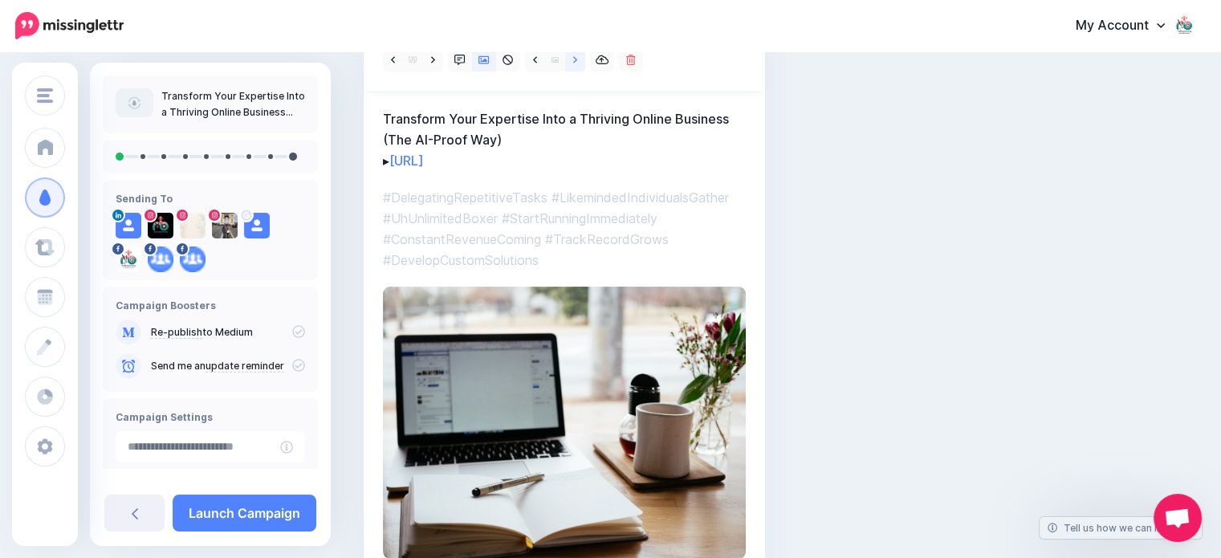
click at [575, 59] on icon at bounding box center [575, 60] width 4 height 11
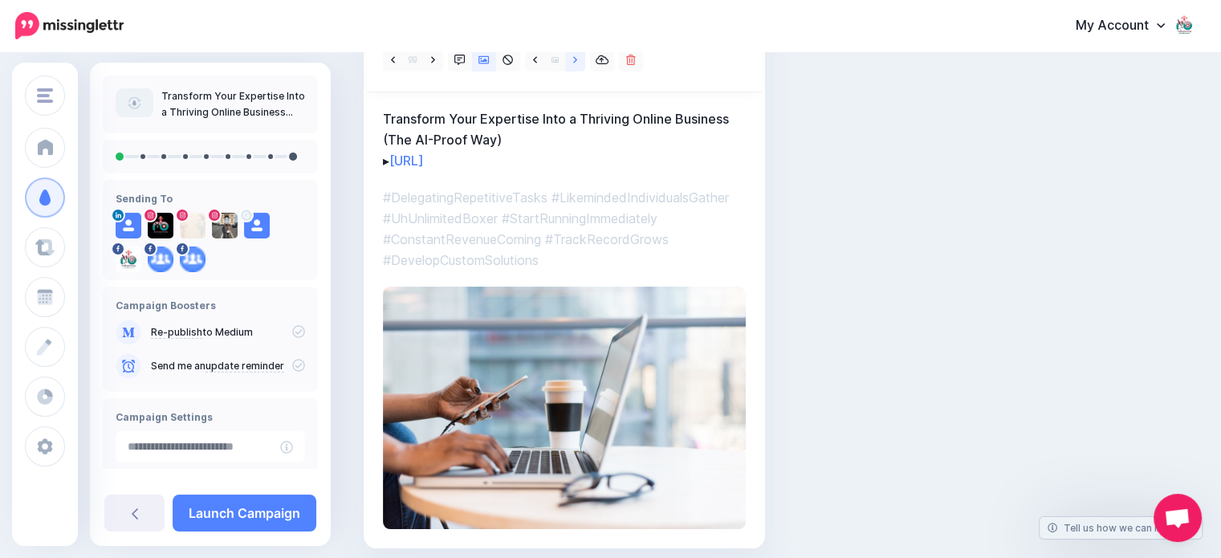
click at [575, 59] on icon at bounding box center [575, 60] width 4 height 11
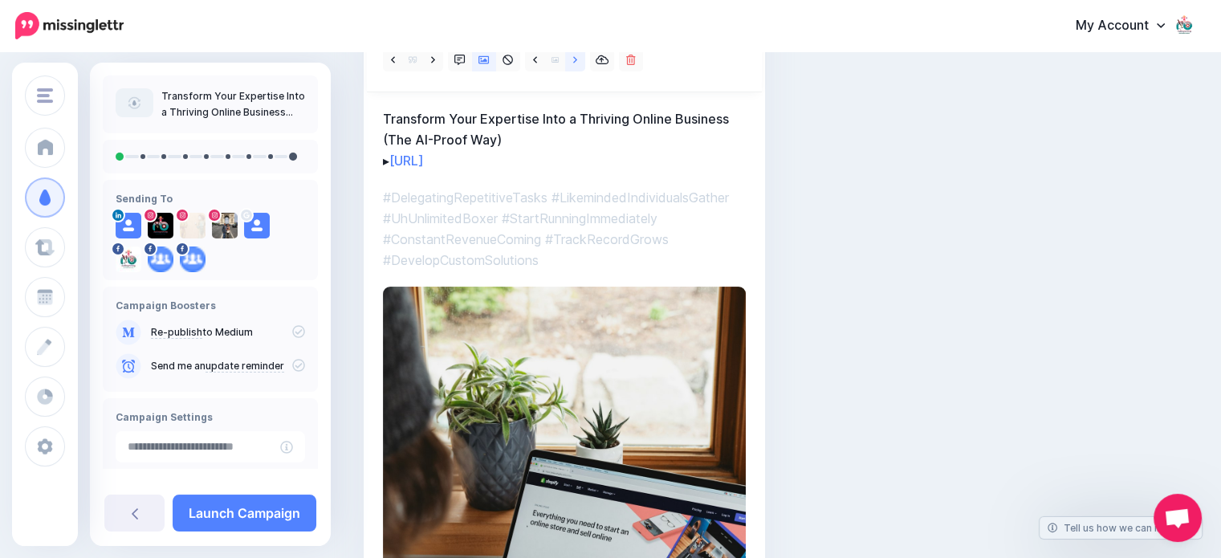
click at [575, 59] on icon at bounding box center [575, 60] width 4 height 11
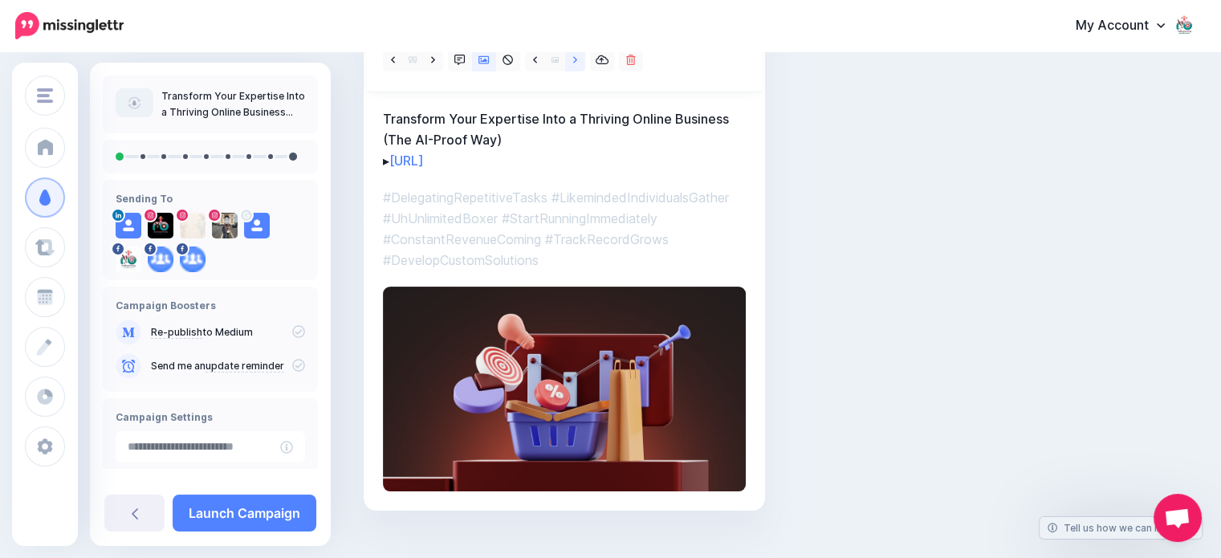
click at [575, 59] on icon at bounding box center [575, 60] width 4 height 11
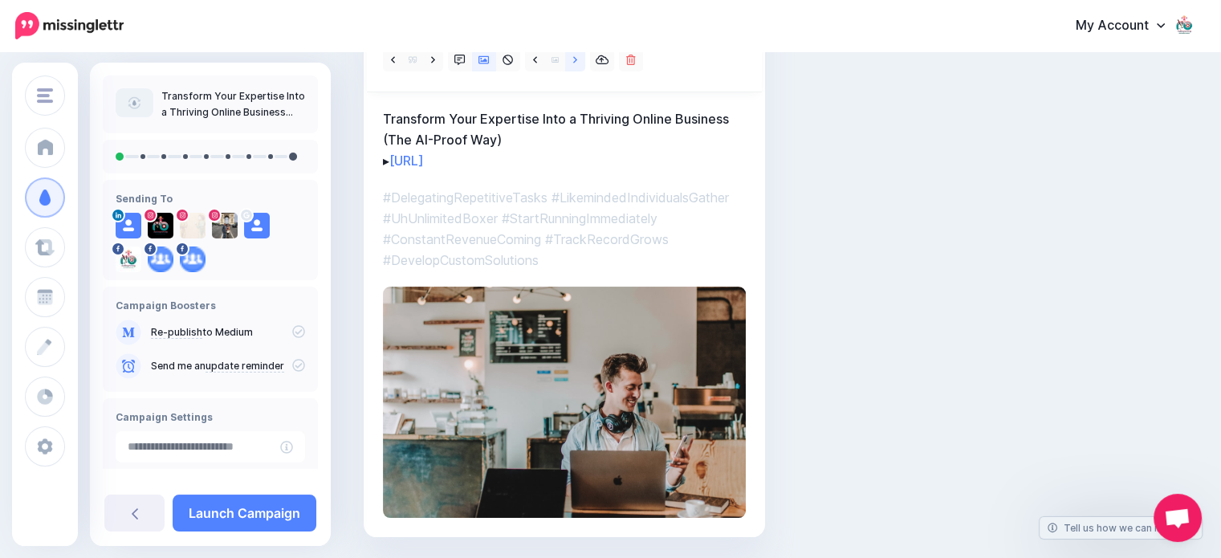
click at [573, 63] on icon at bounding box center [575, 60] width 4 height 11
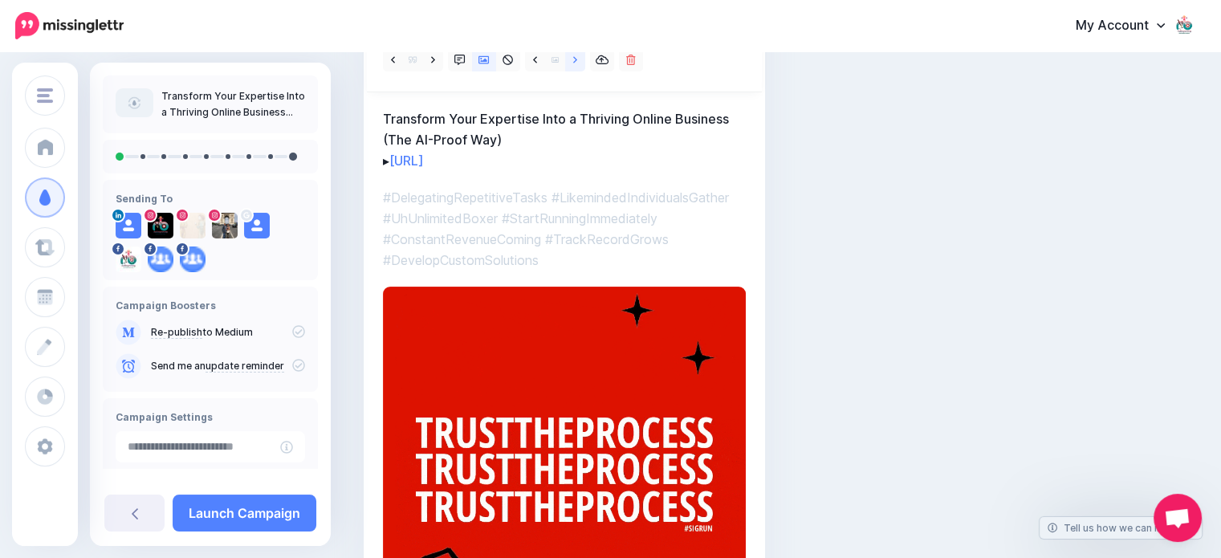
click at [573, 63] on icon at bounding box center [575, 60] width 4 height 11
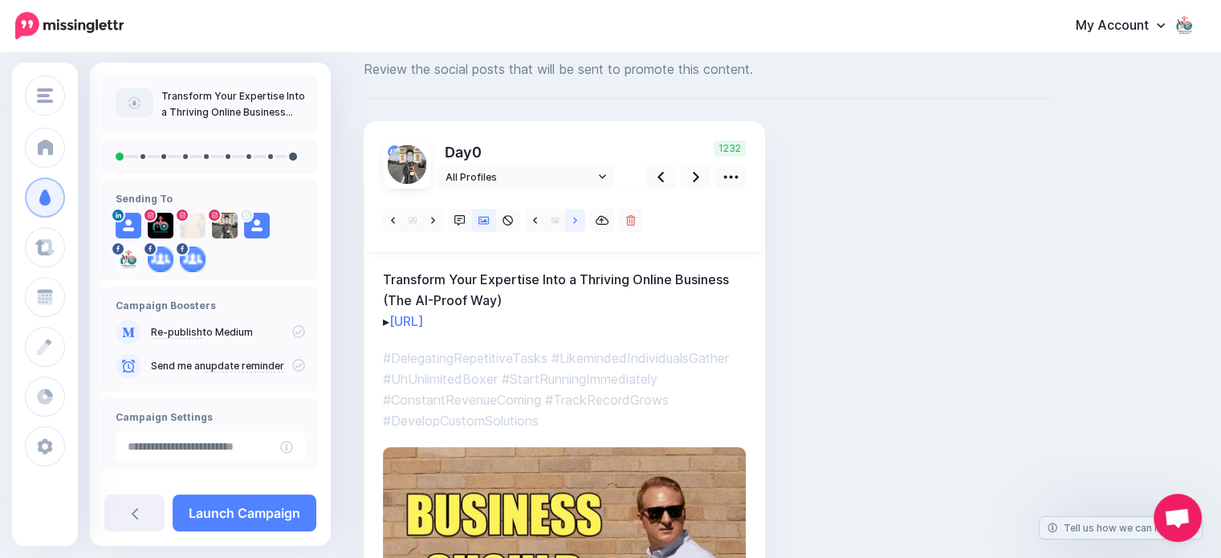
scroll to position [10, 0]
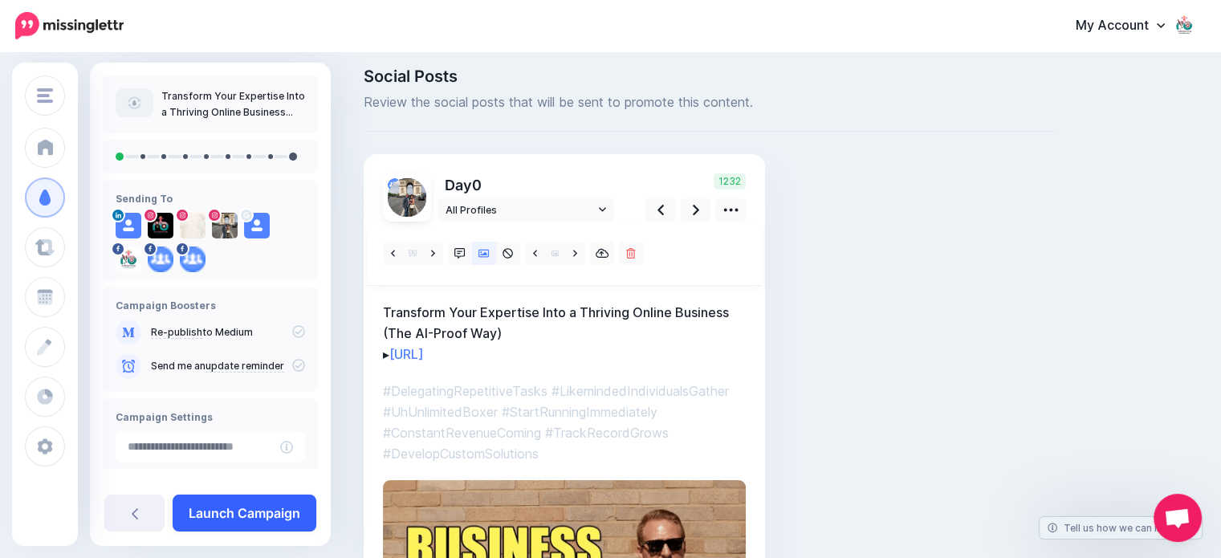
click at [261, 510] on link "Launch Campaign" at bounding box center [245, 513] width 144 height 37
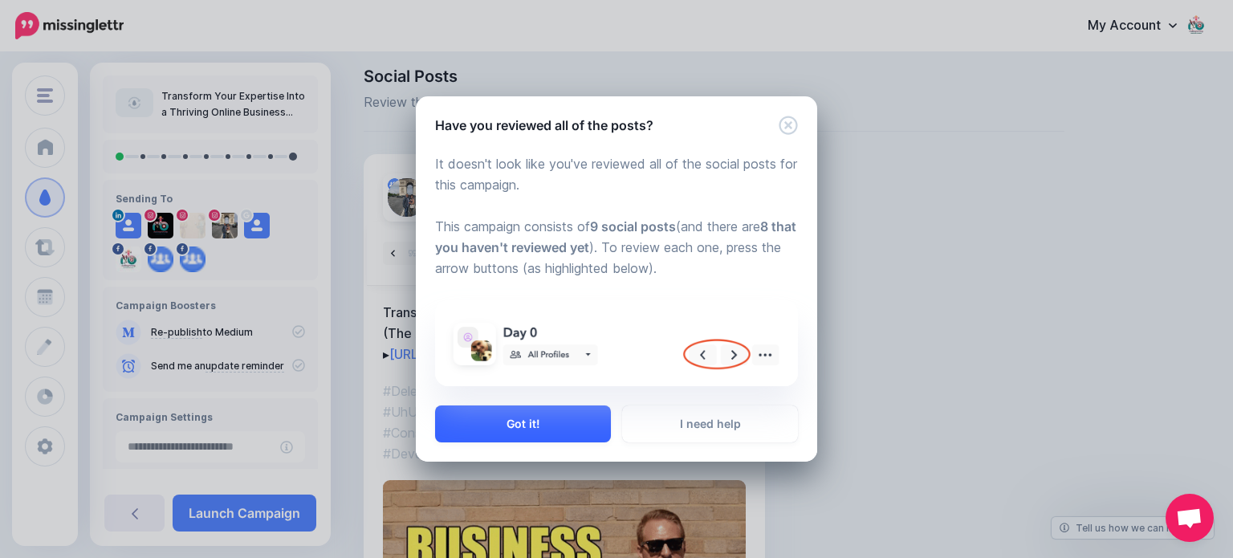
click at [512, 423] on button "Got it!" at bounding box center [523, 424] width 176 height 37
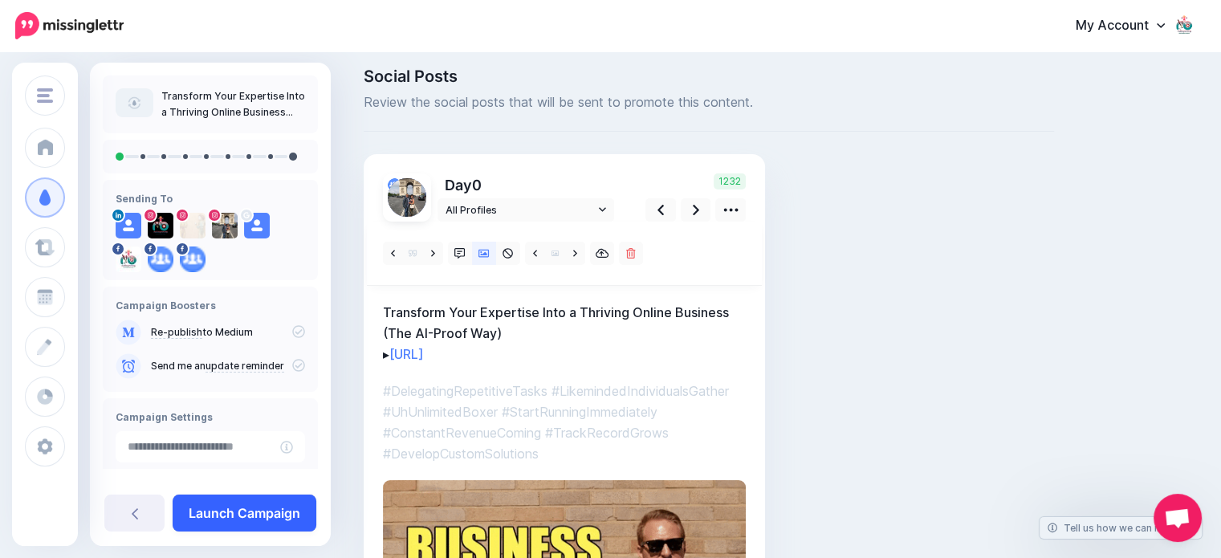
click at [261, 519] on link "Launch Campaign" at bounding box center [245, 513] width 144 height 37
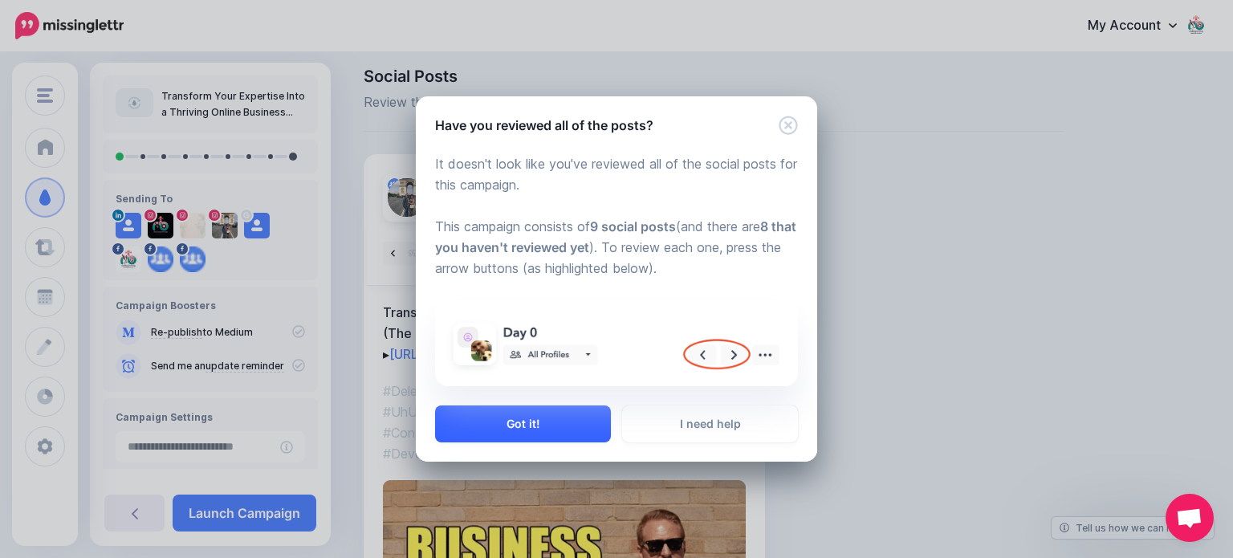
click at [524, 420] on button "Got it!" at bounding box center [523, 424] width 176 height 37
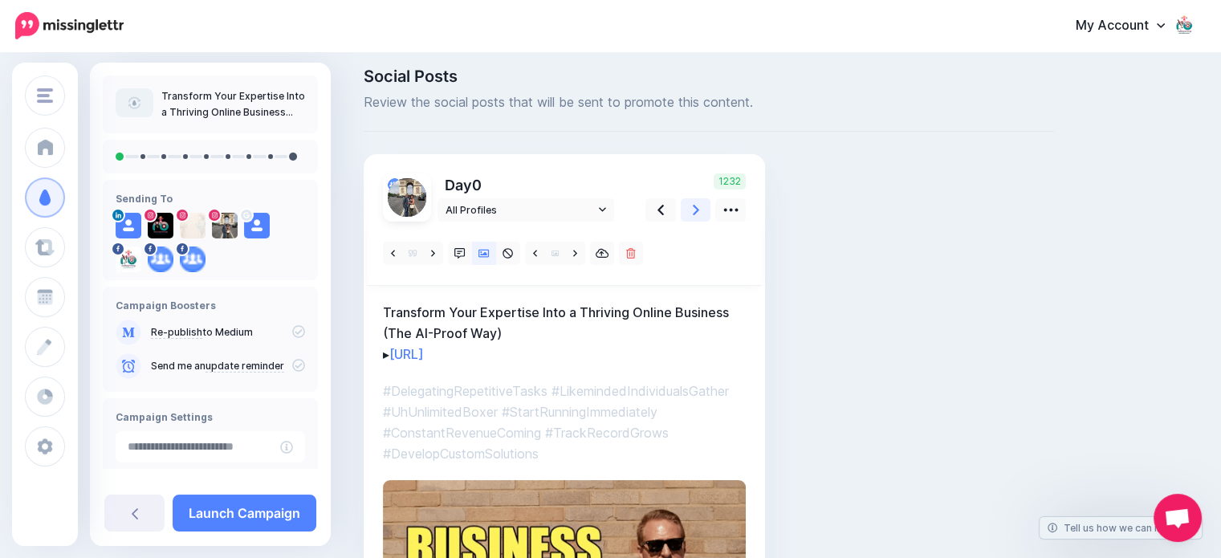
click at [693, 211] on icon at bounding box center [696, 210] width 6 height 17
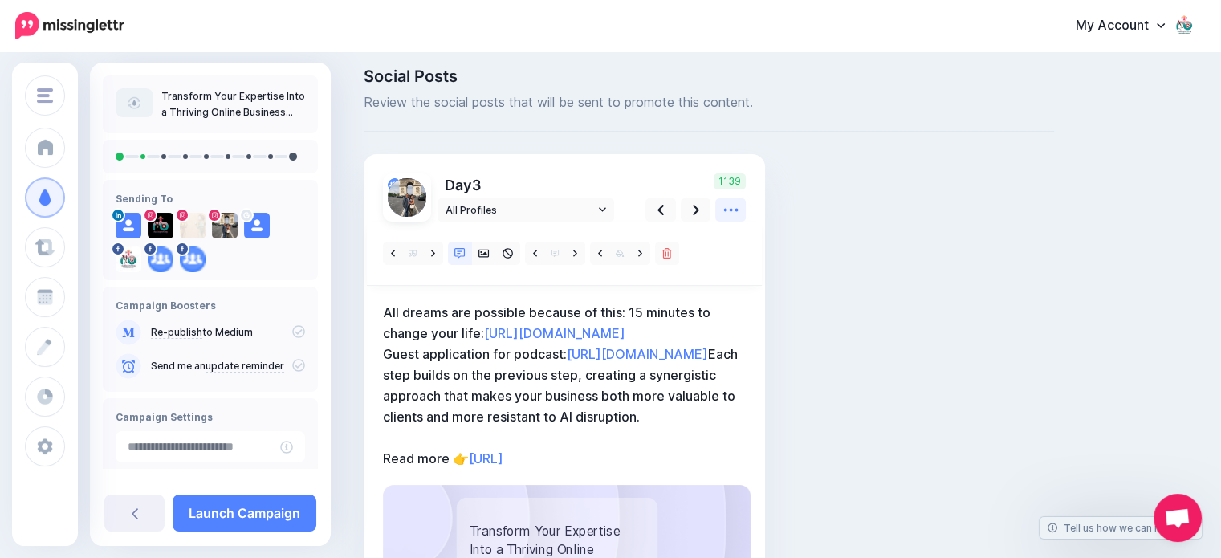
click at [730, 211] on icon at bounding box center [731, 210] width 17 height 17
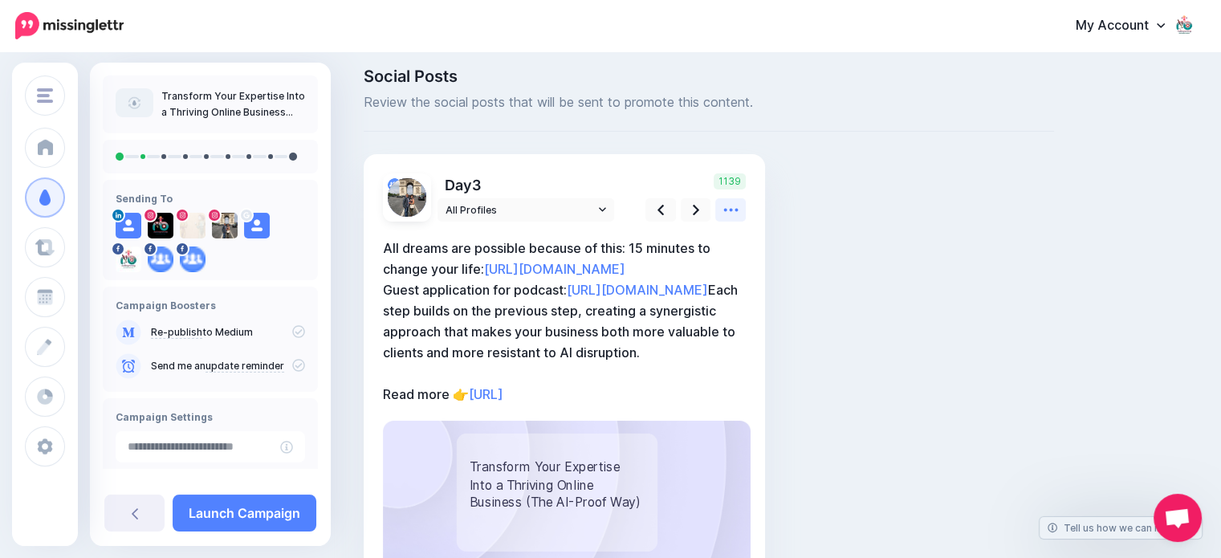
click at [730, 211] on icon at bounding box center [731, 210] width 17 height 17
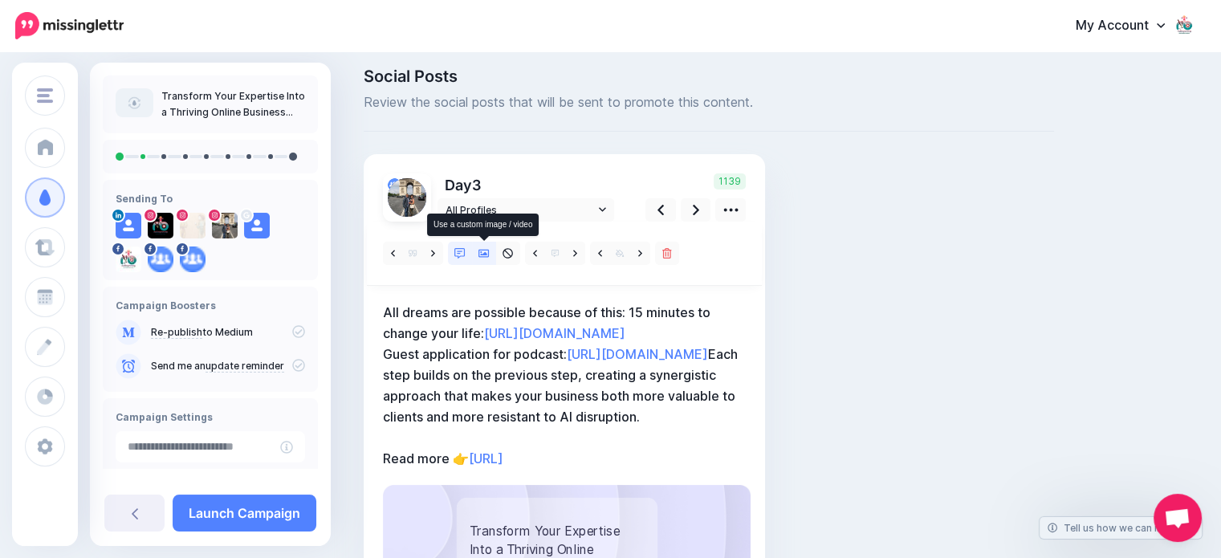
click at [479, 251] on icon at bounding box center [484, 254] width 11 height 8
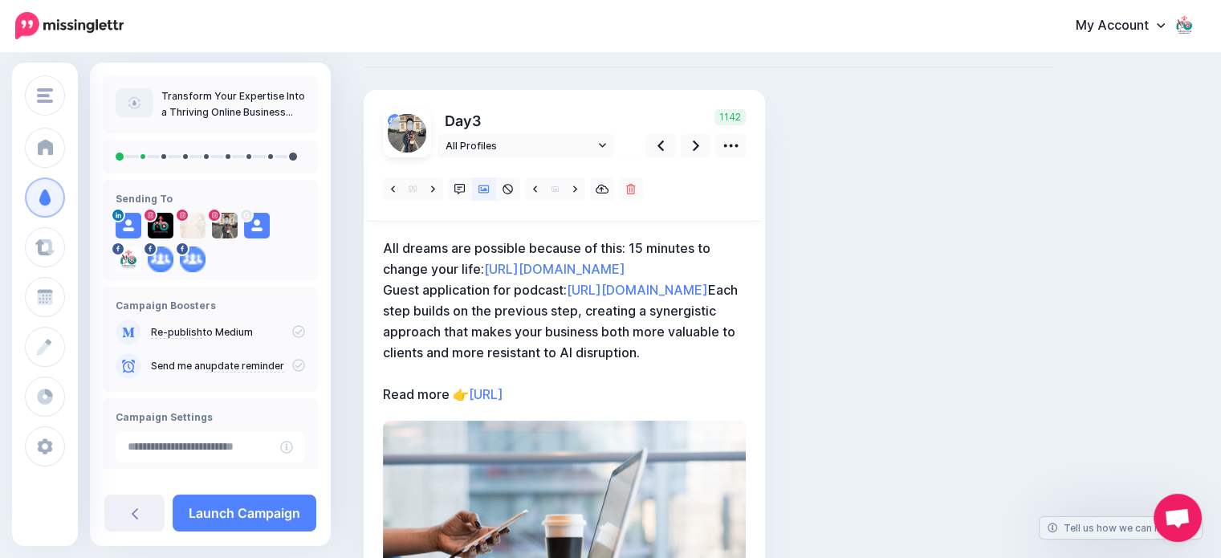
scroll to position [106, 0]
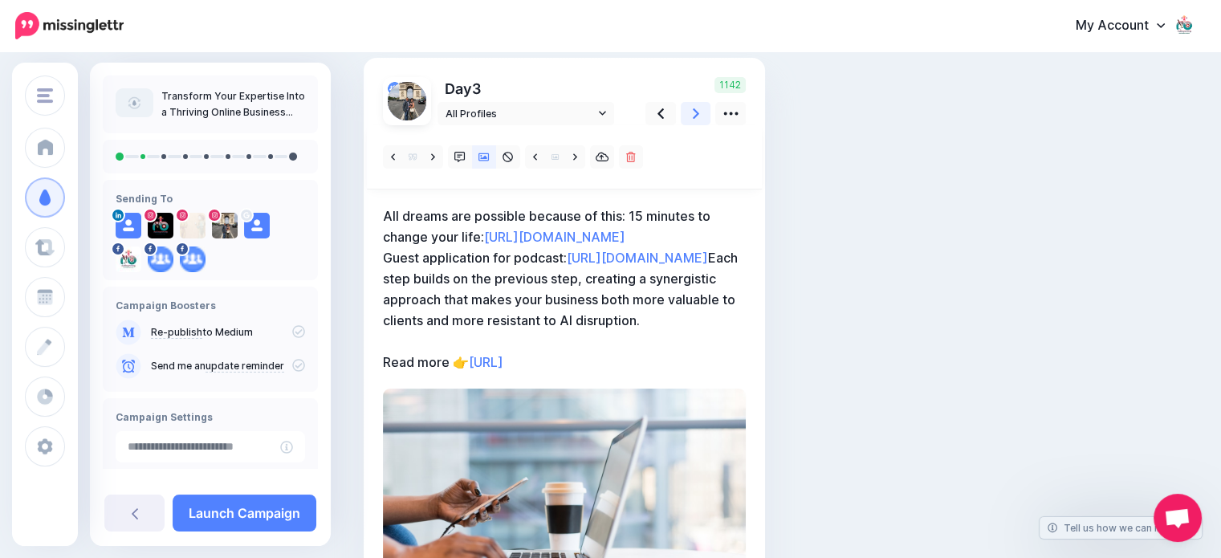
click at [695, 112] on icon at bounding box center [696, 113] width 6 height 10
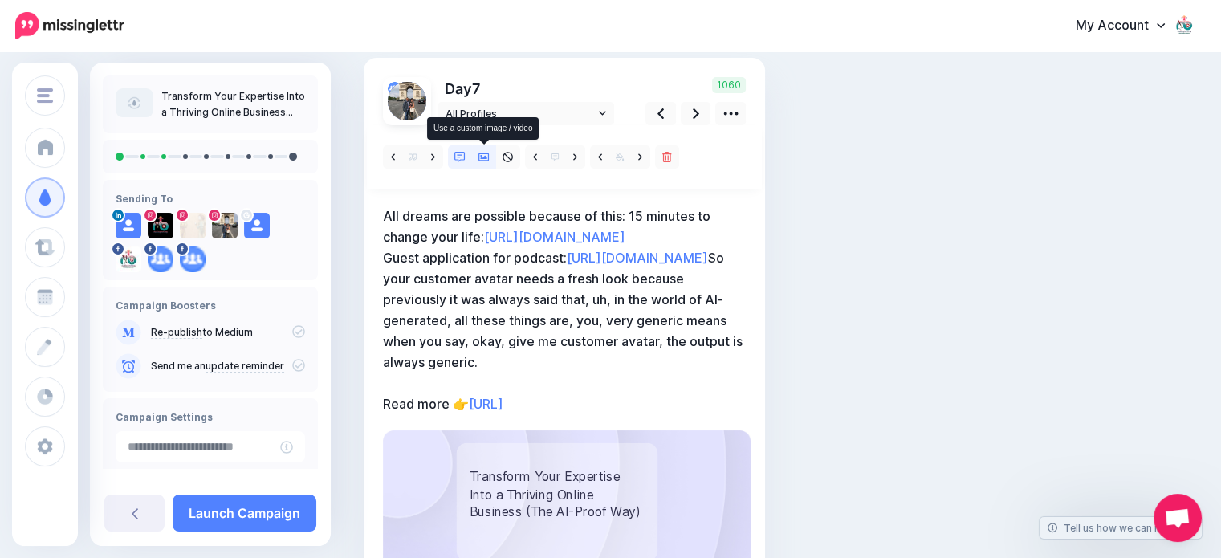
click at [484, 158] on icon at bounding box center [484, 157] width 11 height 11
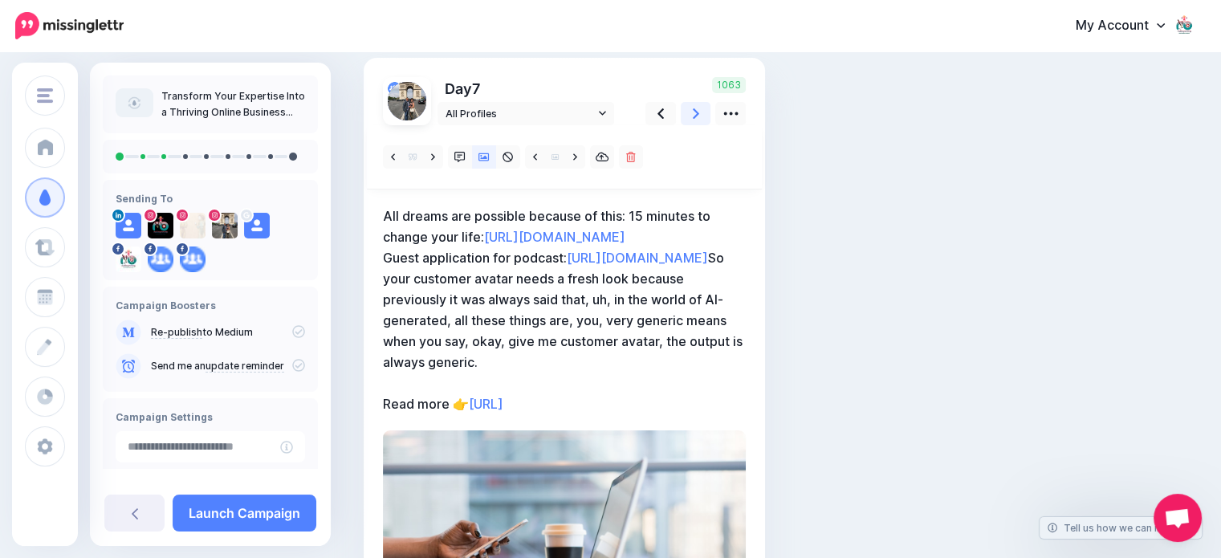
click at [694, 115] on icon at bounding box center [696, 113] width 6 height 17
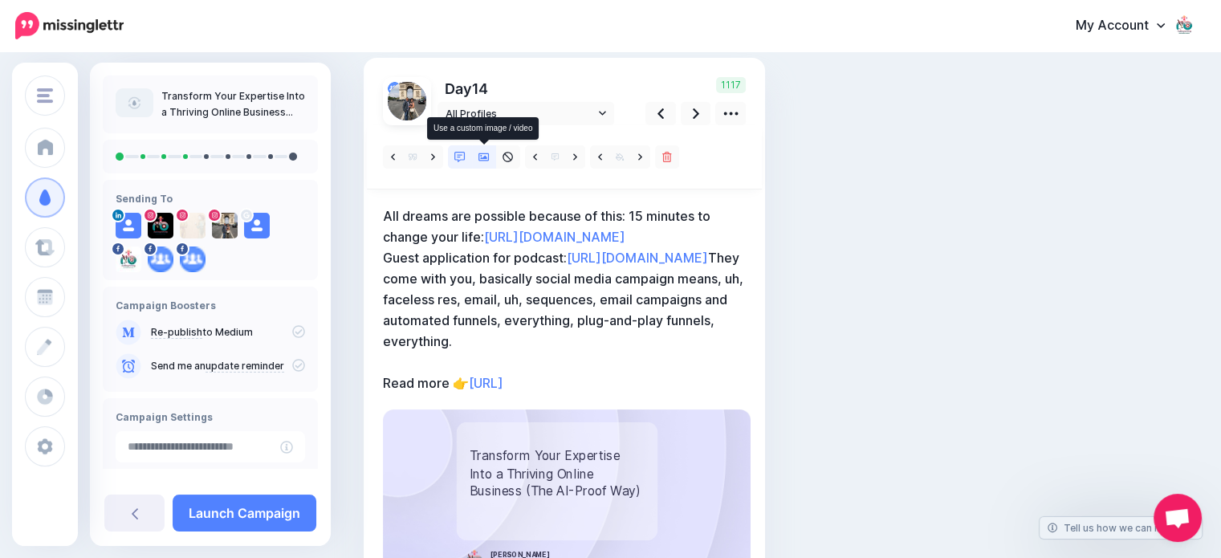
click at [479, 154] on icon at bounding box center [484, 157] width 11 height 11
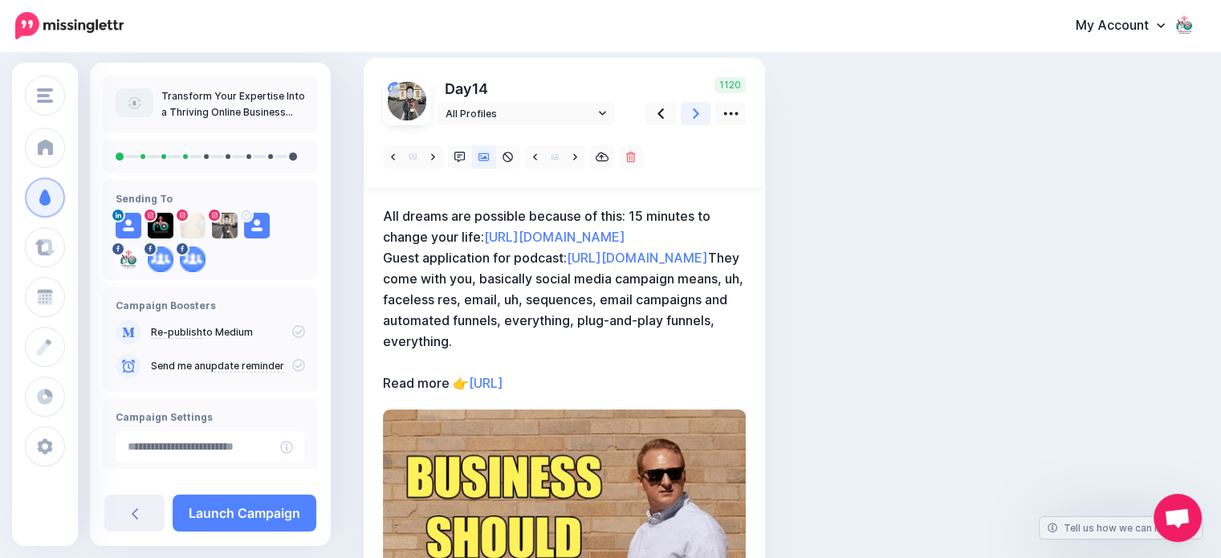
click at [694, 112] on icon at bounding box center [696, 113] width 6 height 17
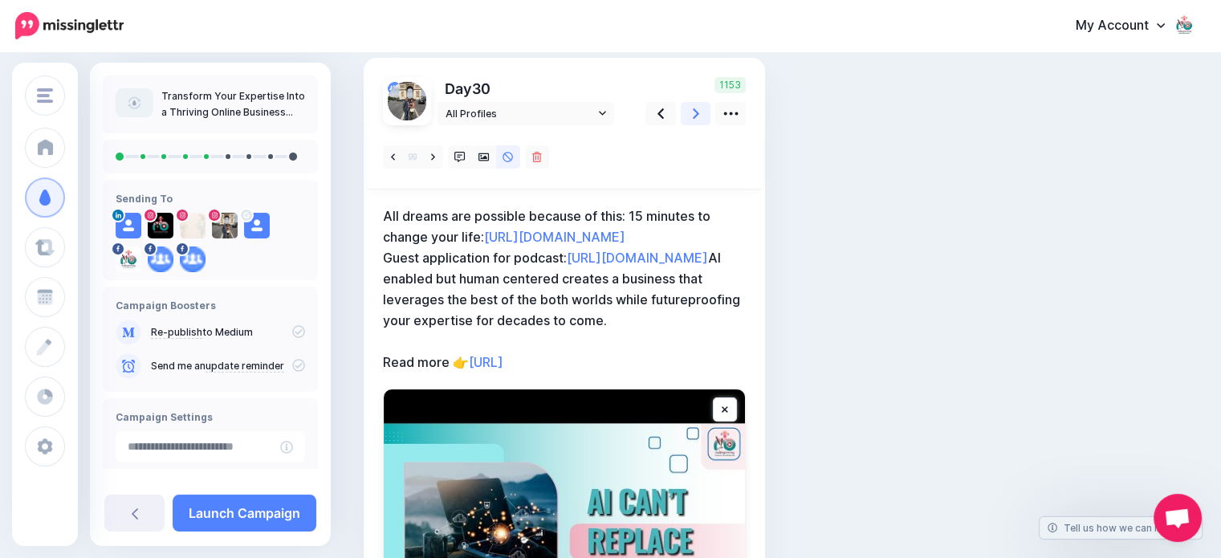
click at [694, 110] on icon at bounding box center [696, 113] width 6 height 17
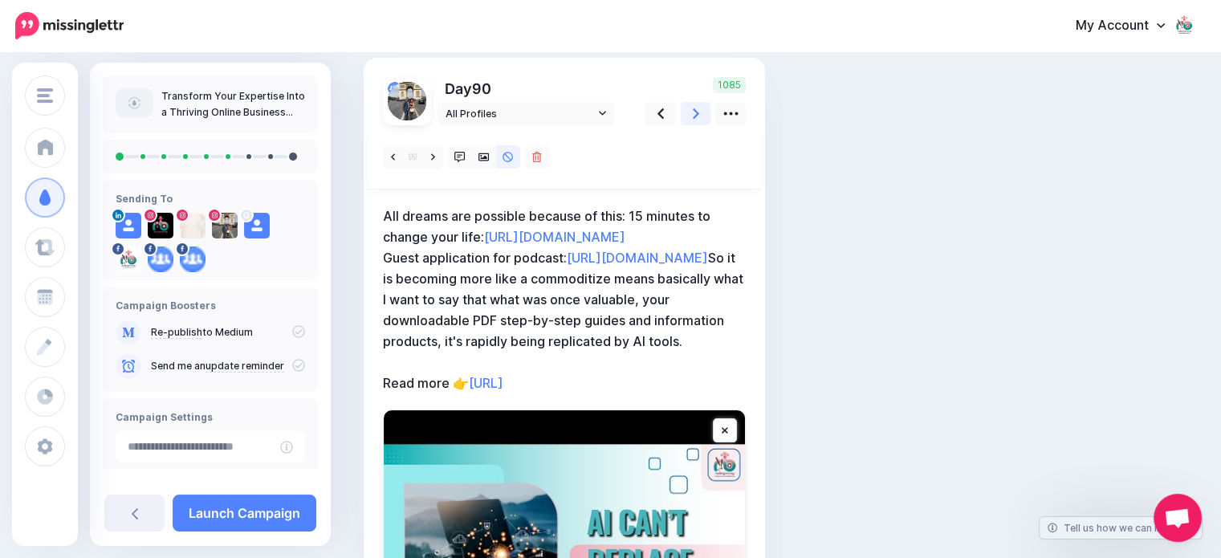
click at [694, 110] on icon at bounding box center [696, 113] width 6 height 17
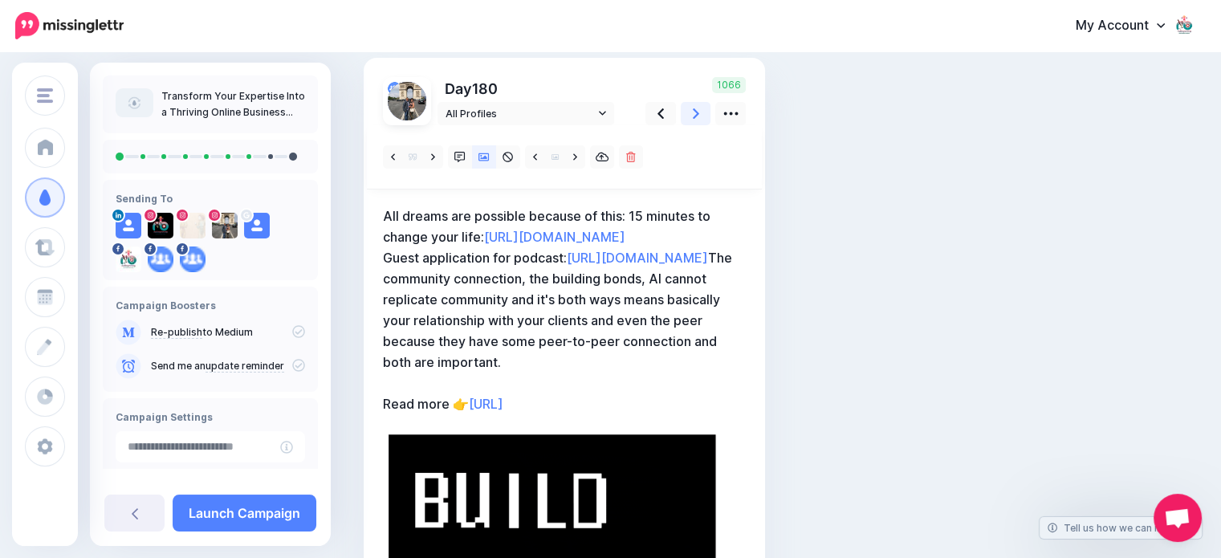
click at [694, 110] on icon at bounding box center [696, 113] width 6 height 17
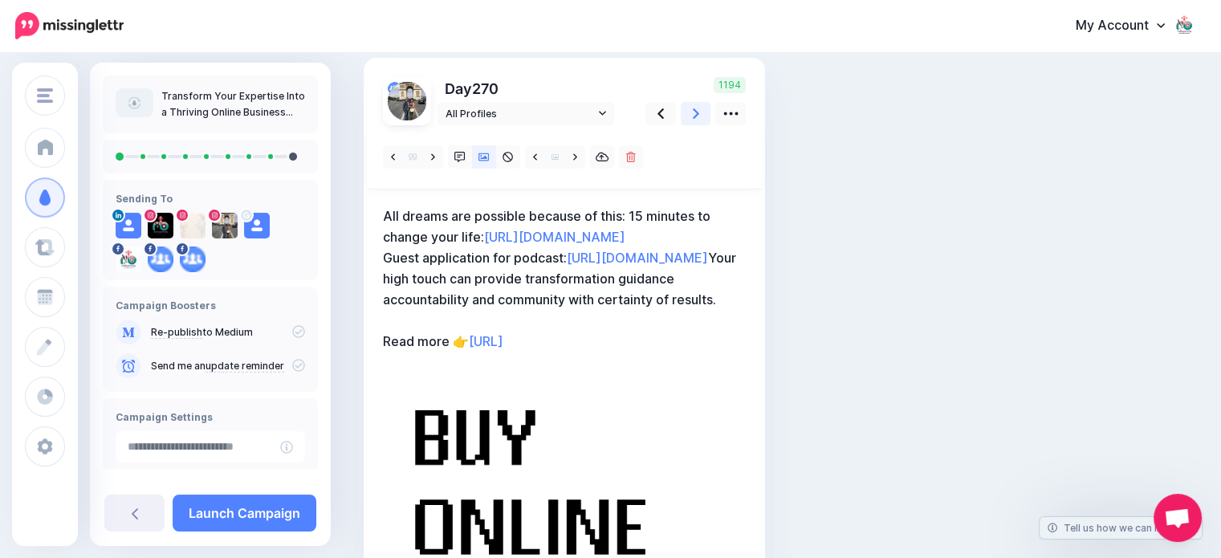
click at [694, 110] on icon at bounding box center [696, 113] width 6 height 17
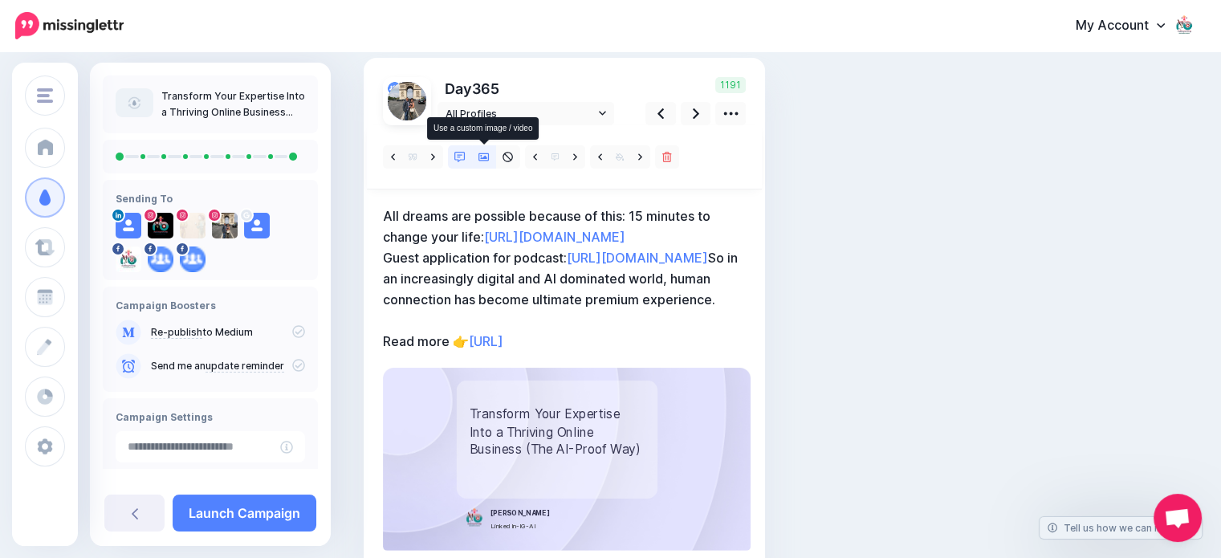
click at [482, 156] on icon at bounding box center [484, 157] width 11 height 11
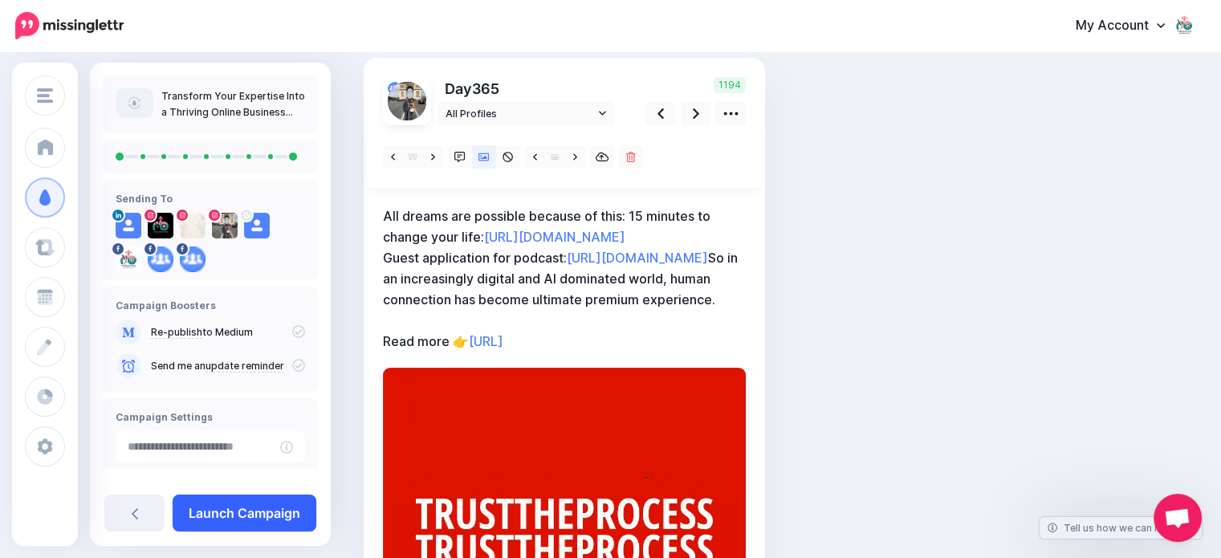
click at [218, 512] on link "Launch Campaign" at bounding box center [245, 513] width 144 height 37
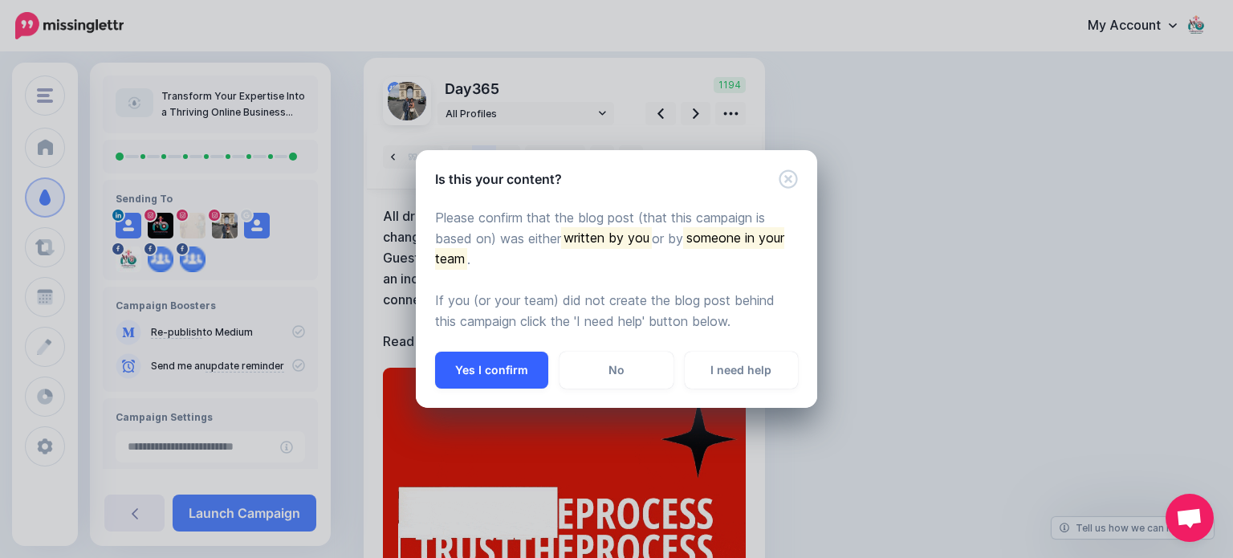
click at [504, 367] on button "Yes I confirm" at bounding box center [491, 370] width 113 height 37
